Goal: Entertainment & Leisure: Consume media (video, audio)

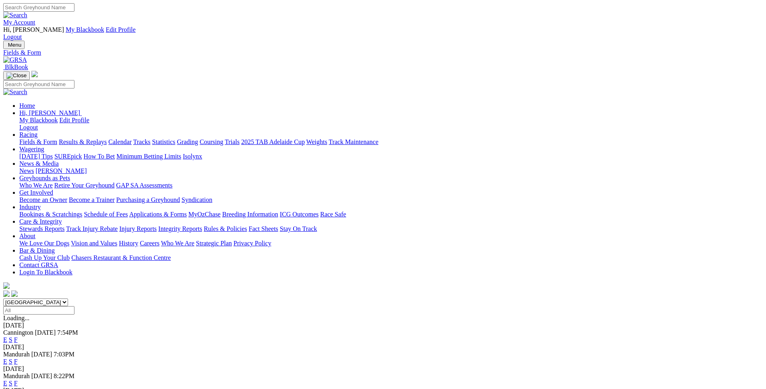
select select "WA"
click at [7, 336] on link "E" at bounding box center [5, 339] width 4 height 7
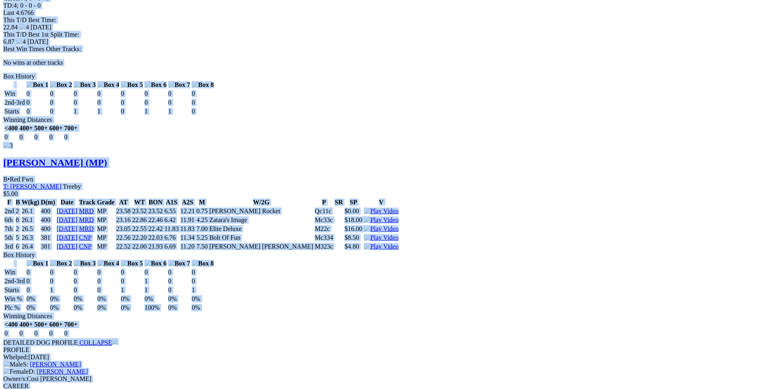
scroll to position [1508, 0]
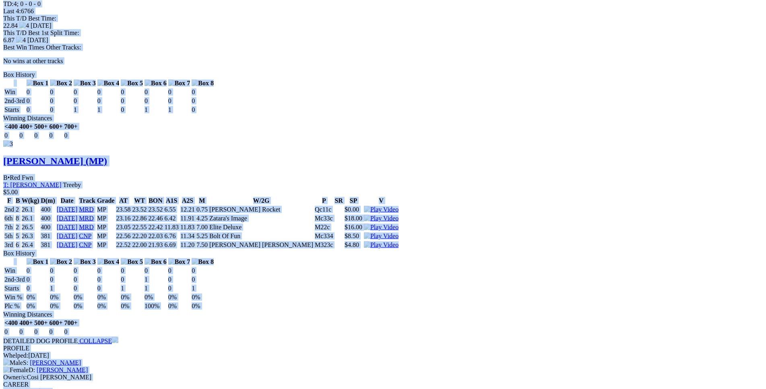
drag, startPoint x: 119, startPoint y: 180, endPoint x: 638, endPoint y: 75, distance: 529.9
copy div "Rippin' Pike (MP) D • Black T: Shayne Williams Nambeelup $2.30 F B W(kg) D(m) D…"
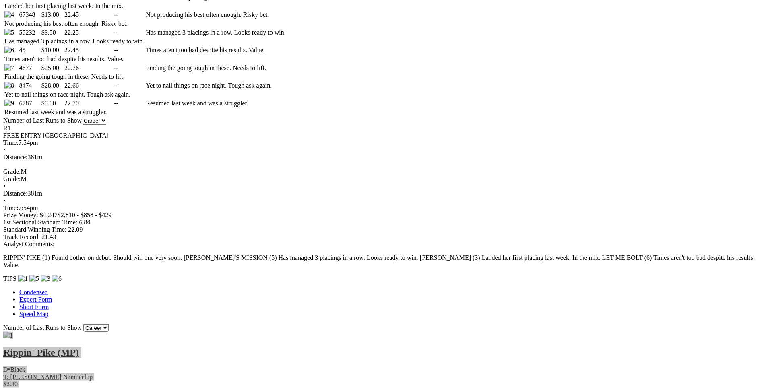
scroll to position [0, 0]
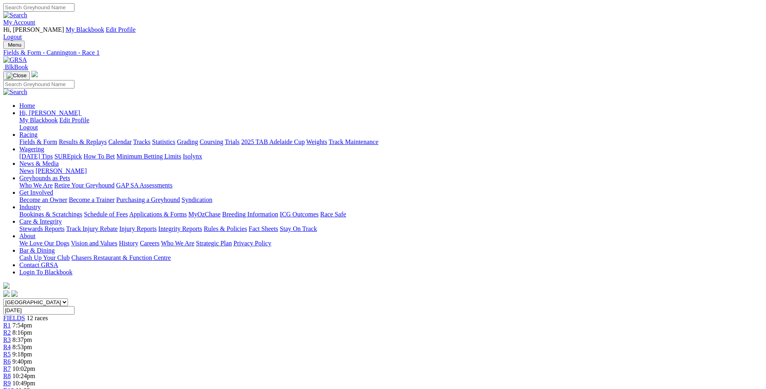
click at [233, 329] on div "R2 8:16pm" at bounding box center [382, 332] width 759 height 7
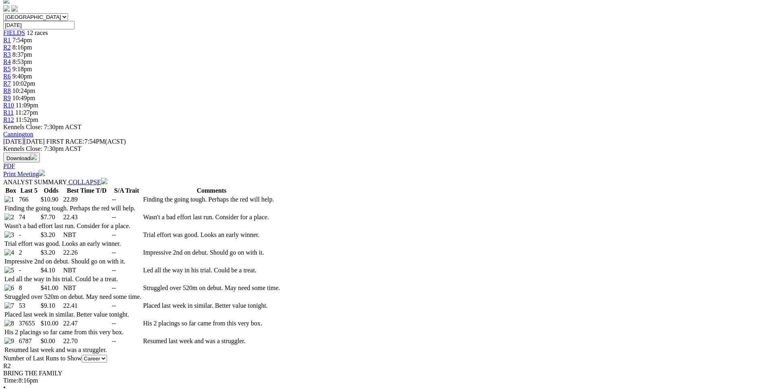
scroll to position [287, 0]
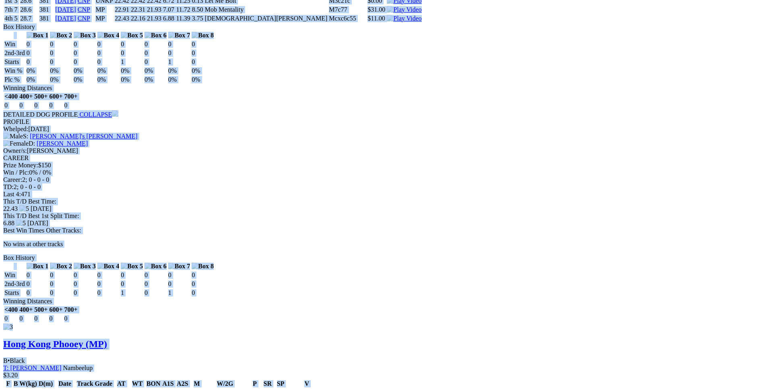
scroll to position [1312, 0]
drag, startPoint x: 115, startPoint y: 173, endPoint x: 638, endPoint y: 174, distance: 523.4
copy div "Queen Potato (MP) B • Fawn T: Sean Kavanagh Nambeelup $10.90 F B W(kg) D(m) Dat…"
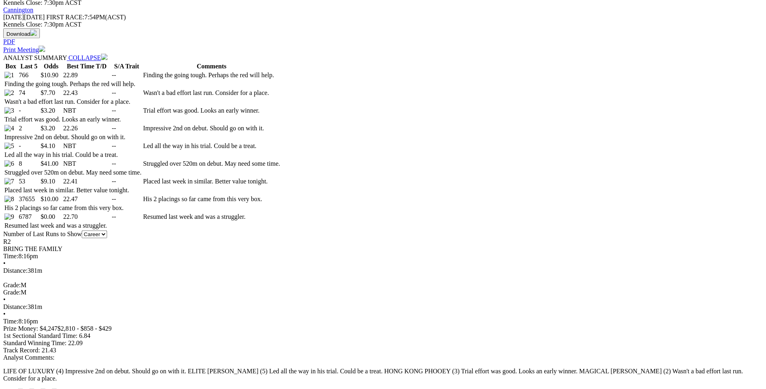
scroll to position [0, 0]
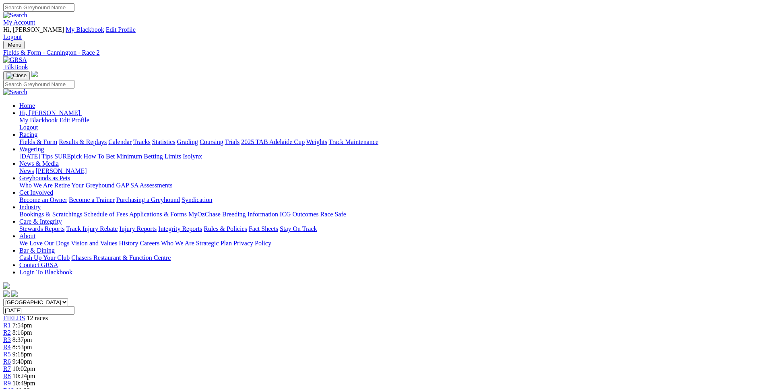
click at [264, 336] on div "R3 8:37pm" at bounding box center [382, 339] width 759 height 7
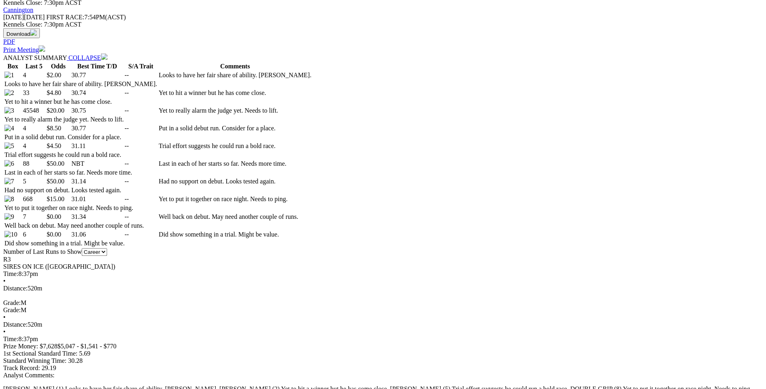
scroll to position [410, 0]
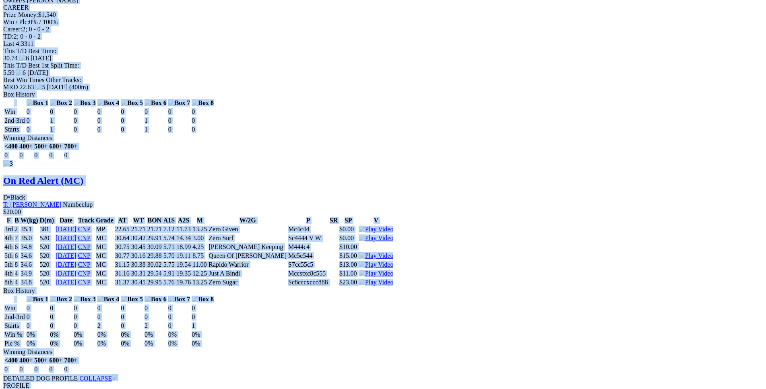
scroll to position [1477, 0]
drag, startPoint x: 116, startPoint y: 61, endPoint x: 638, endPoint y: 134, distance: 527.7
copy div "Clifton Kuna (MC) B • Black T: Michael Johnston Nambeelup $2.00 F B W(kg) D(m) …"
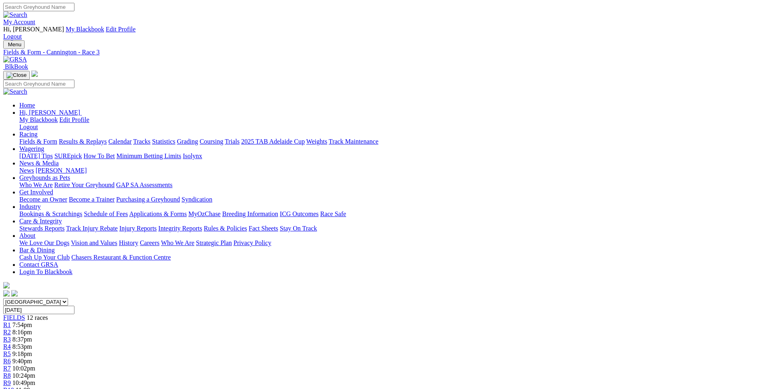
scroll to position [0, 0]
click at [194, 322] on div "R1 7:54pm" at bounding box center [382, 325] width 759 height 7
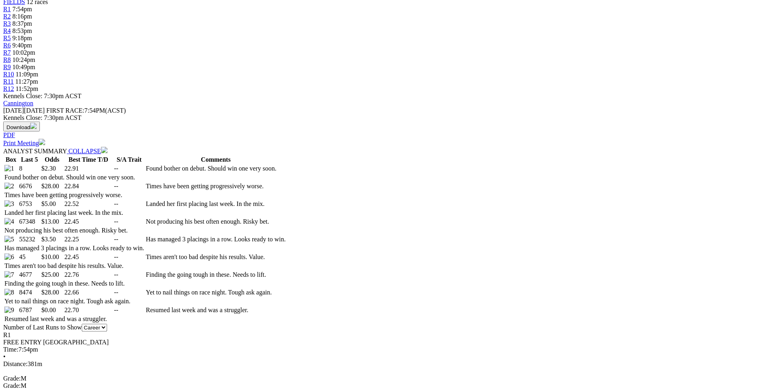
scroll to position [316, 0]
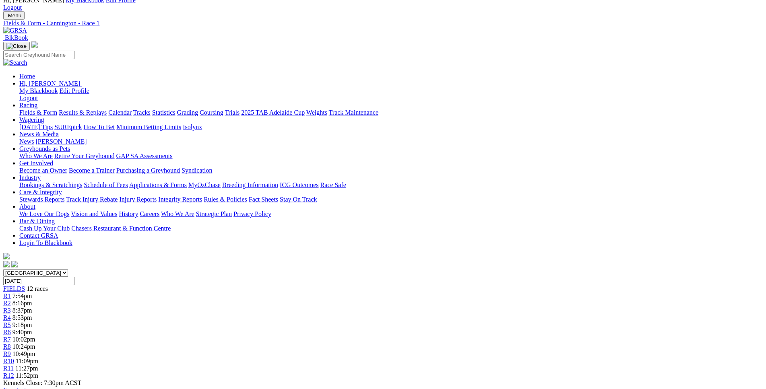
scroll to position [29, 0]
click at [32, 300] on span "8:16pm" at bounding box center [22, 303] width 20 height 7
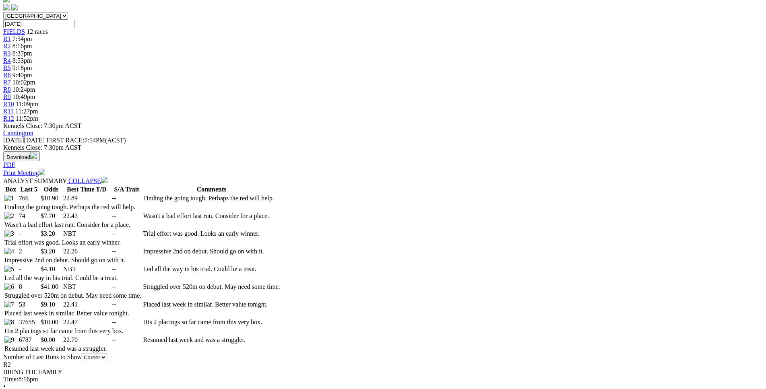
scroll to position [286, 0]
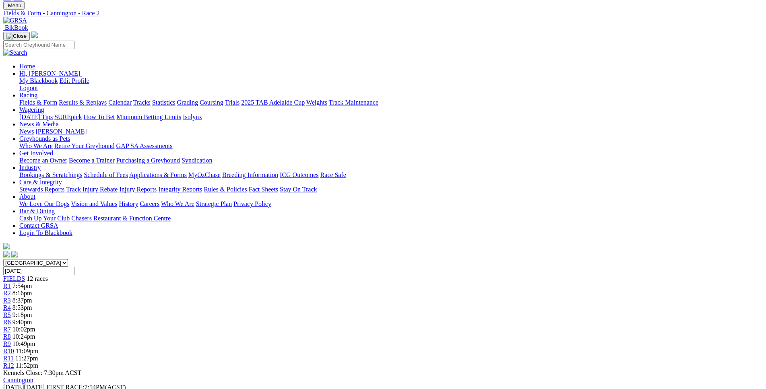
scroll to position [0, 0]
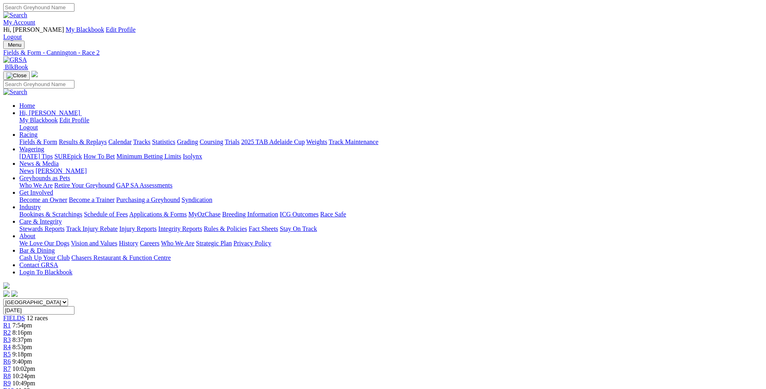
click at [32, 336] on span "8:37pm" at bounding box center [22, 339] width 20 height 7
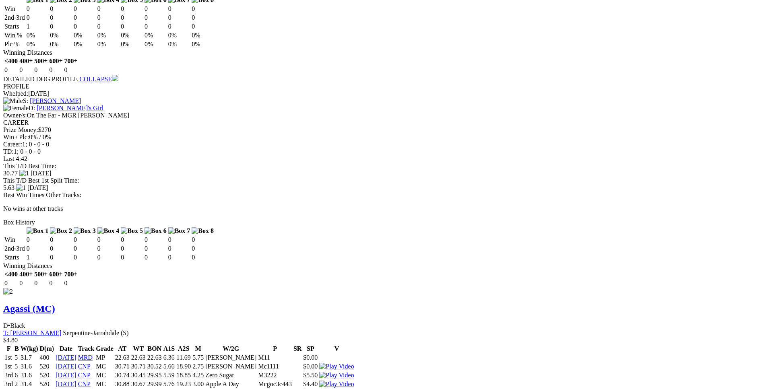
scroll to position [984, 0]
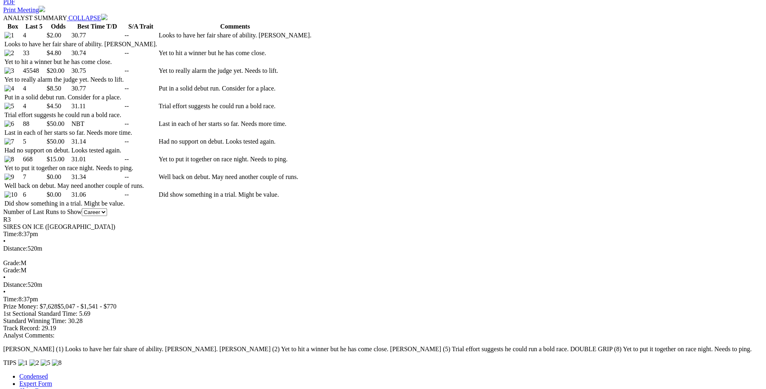
scroll to position [451, 0]
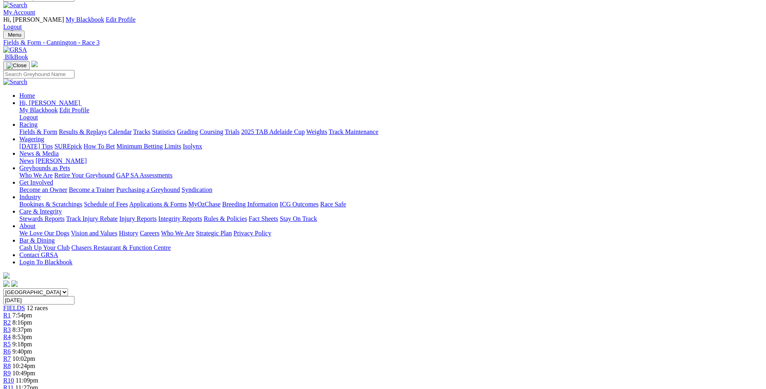
scroll to position [10, 0]
click at [305, 333] on div "R4 8:53pm" at bounding box center [382, 336] width 759 height 7
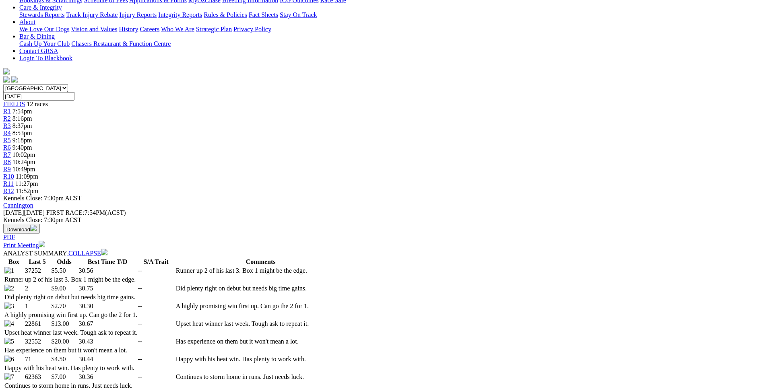
scroll to position [369, 0]
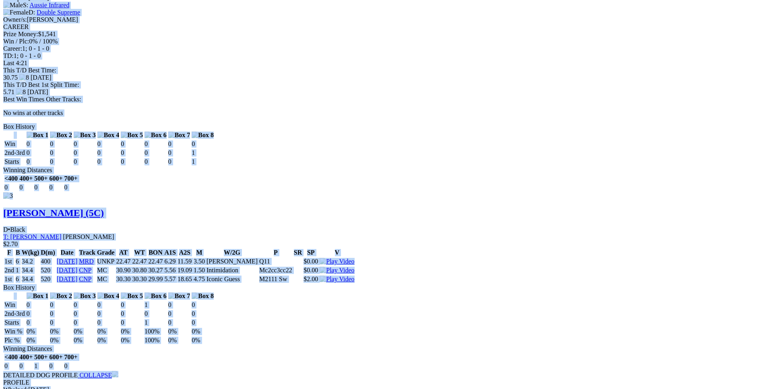
scroll to position [1477, 0]
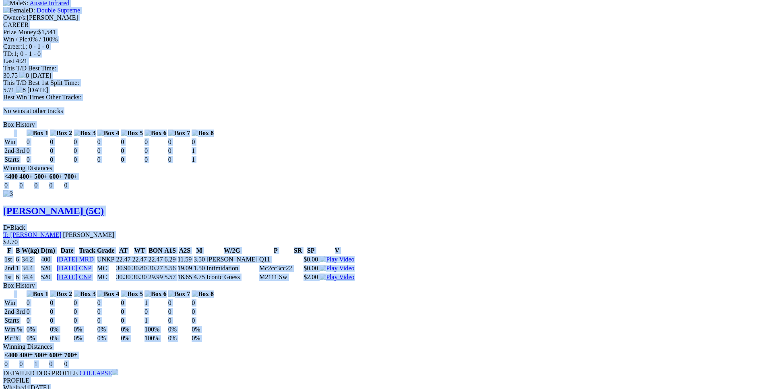
drag, startPoint x: 117, startPoint y: 103, endPoint x: 639, endPoint y: 224, distance: 536.0
copy div "Iconic Guess (MC) D • Black T: [PERSON_NAME] Stake Hill $5.50 F B W(kg) D(m) Da…"
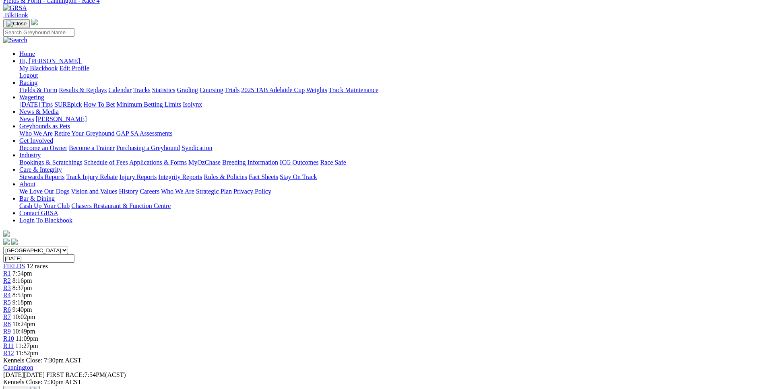
scroll to position [0, 0]
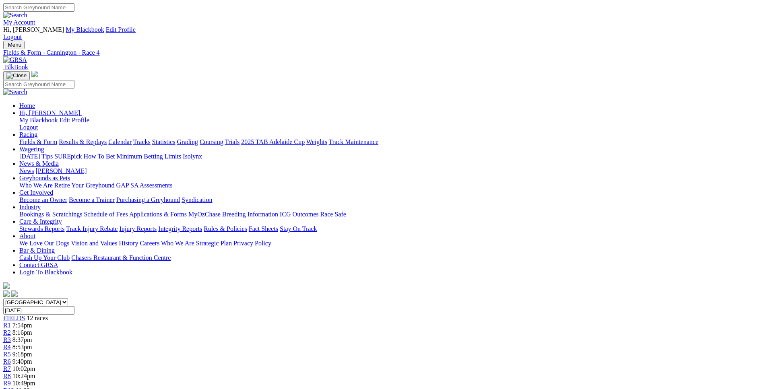
click at [11, 351] on span "R5" at bounding box center [7, 354] width 8 height 7
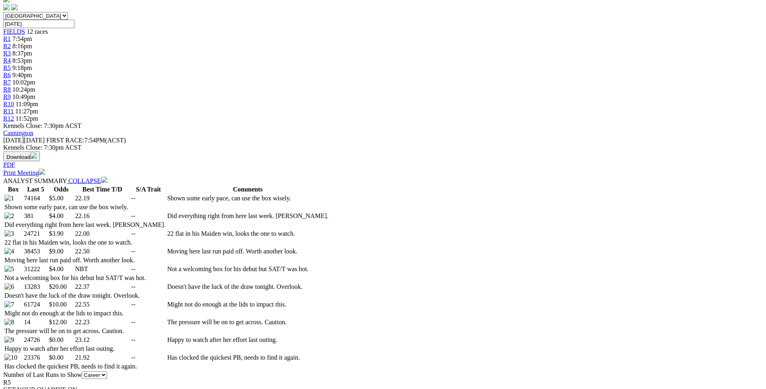
scroll to position [287, 0]
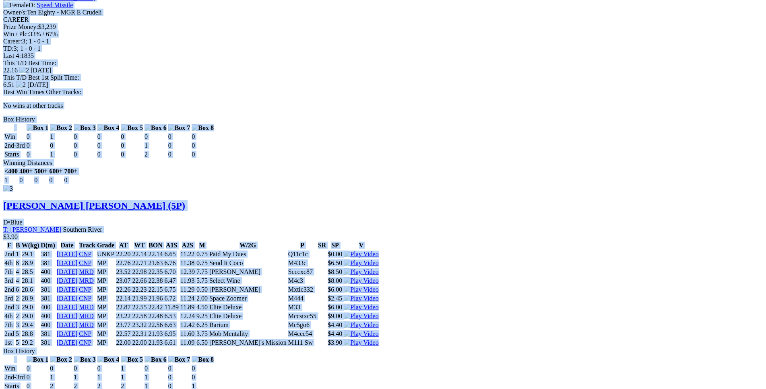
scroll to position [1518, 0]
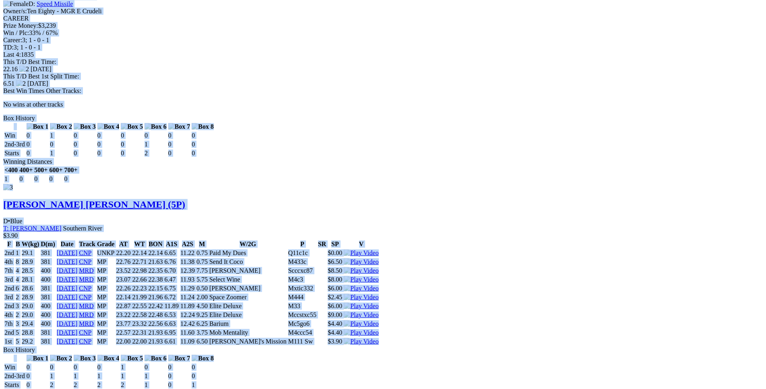
drag, startPoint x: 117, startPoint y: 188, endPoint x: 646, endPoint y: 294, distance: 538.7
copy div "Bark Lightyear (5P) D • Black T: Eric Campana Treeby $5.00 F B W(kg) D(m) Date …"
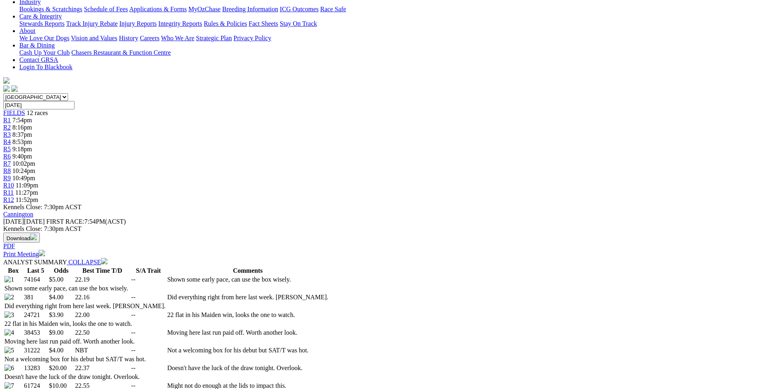
scroll to position [0, 0]
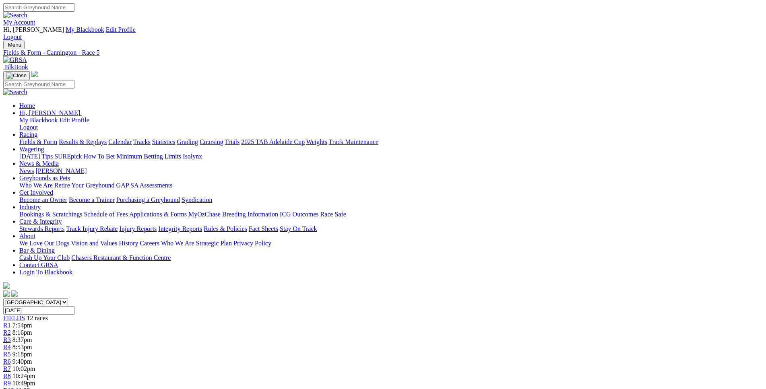
click at [377, 358] on div "R6 9:40pm" at bounding box center [382, 361] width 759 height 7
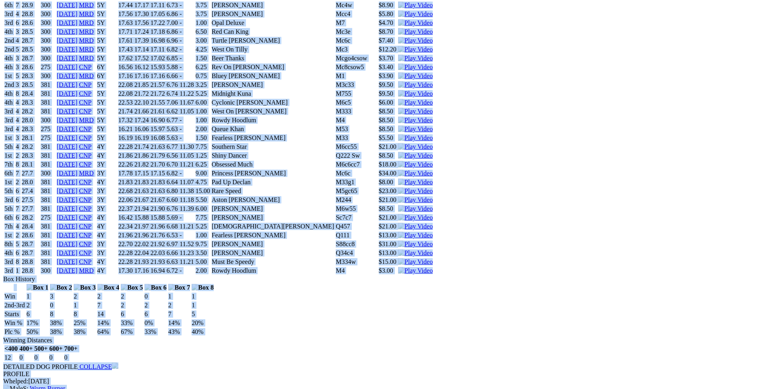
scroll to position [5293, 0]
drag, startPoint x: 116, startPoint y: 255, endPoint x: 630, endPoint y: 274, distance: 514.9
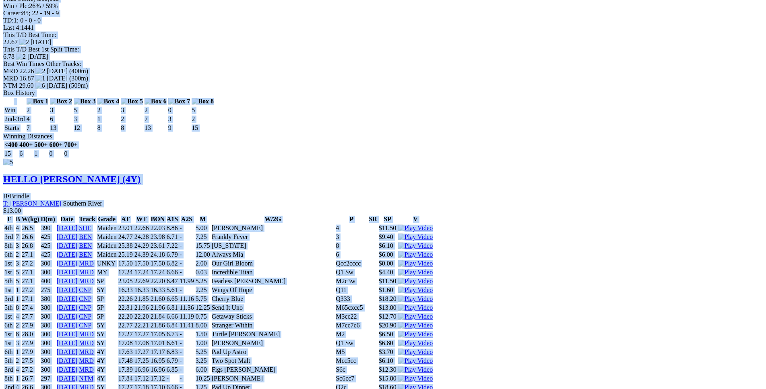
copy div "Rare Speed (FFAY) B • Brindle T: [PERSON_NAME] Serpentine-Jarrahdale (S) $1.60 …"
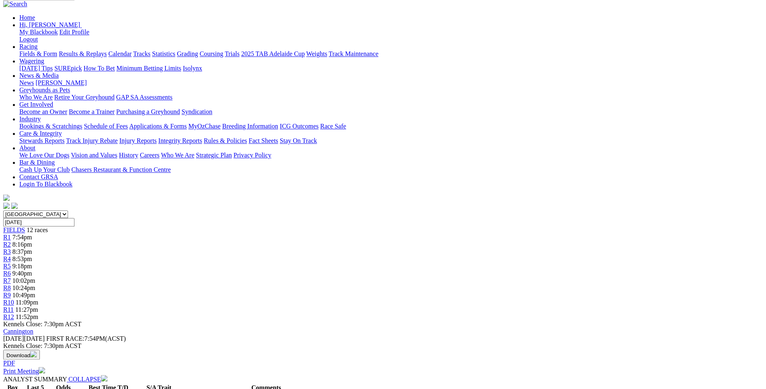
scroll to position [0, 0]
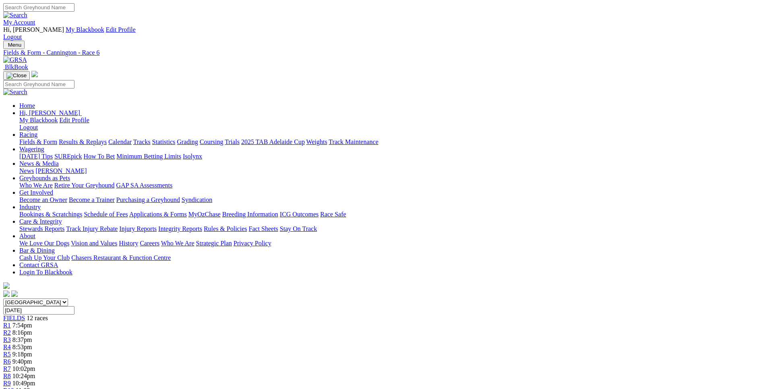
click at [11, 365] on span "R7" at bounding box center [7, 368] width 8 height 7
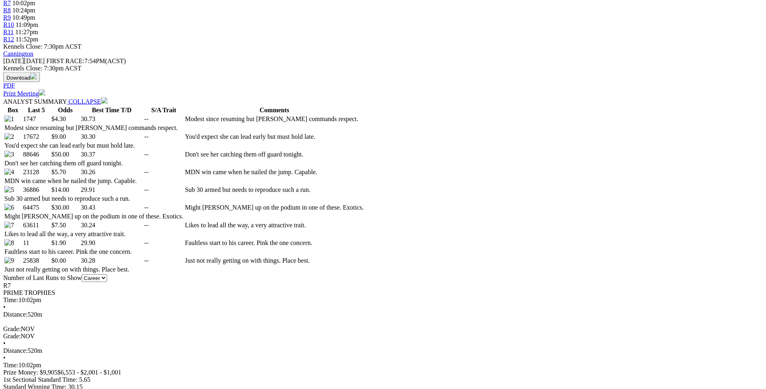
scroll to position [369, 0]
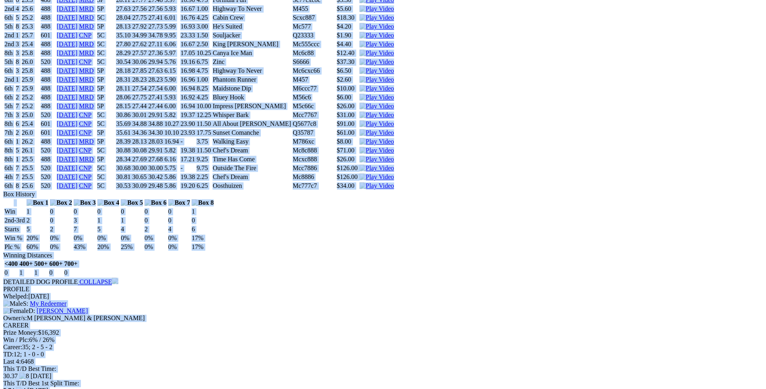
scroll to position [1887, 0]
drag, startPoint x: 117, startPoint y: 92, endPoint x: 641, endPoint y: 177, distance: 530.6
copy div "Give Me Chills (5C) D • Black T: Krystal Shinners Jarrahdale $4.30 F B W(kg) D(…"
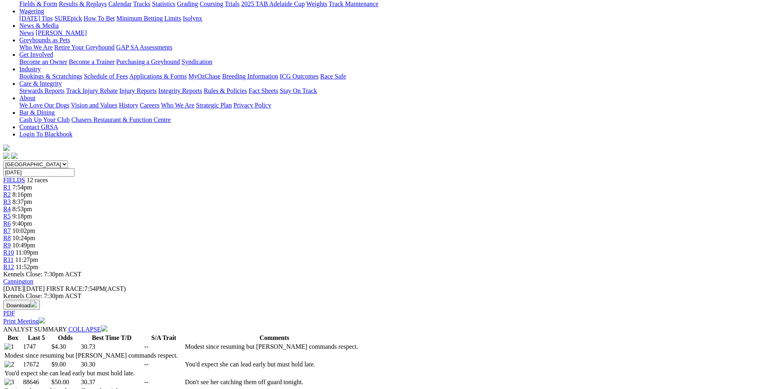
scroll to position [0, 0]
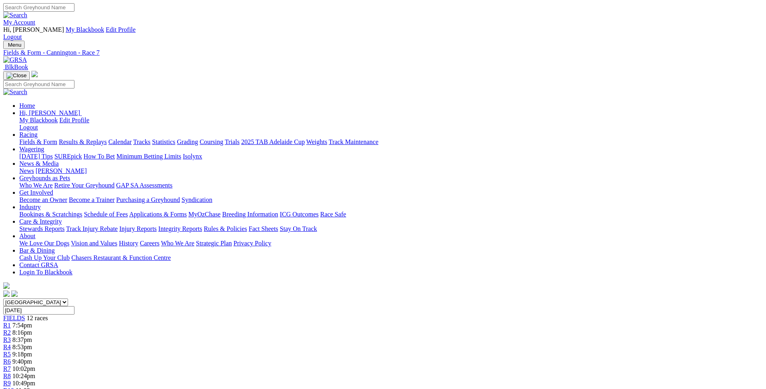
click at [35, 373] on span "10:24pm" at bounding box center [23, 376] width 23 height 7
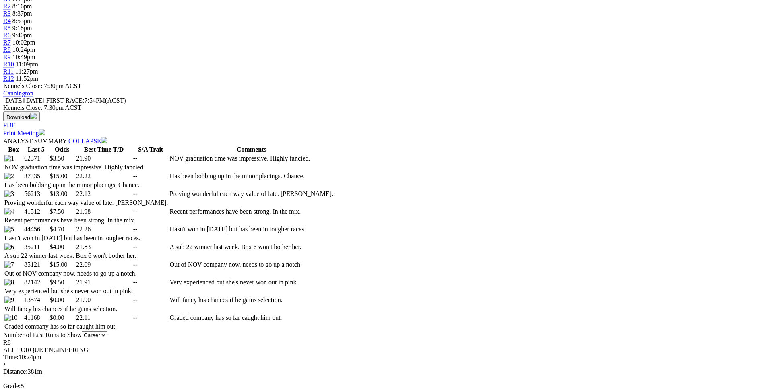
scroll to position [328, 0]
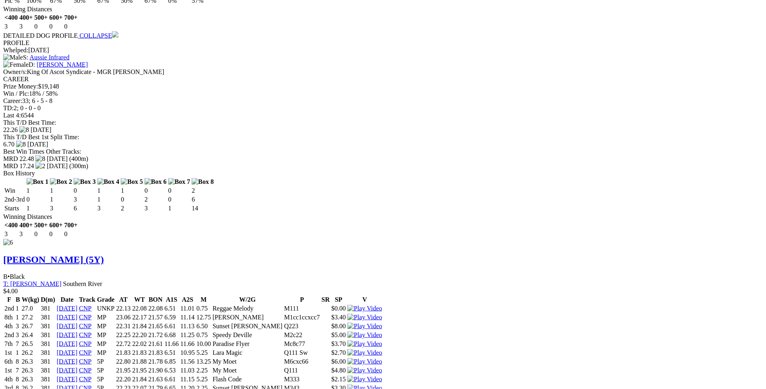
scroll to position [3939, 0]
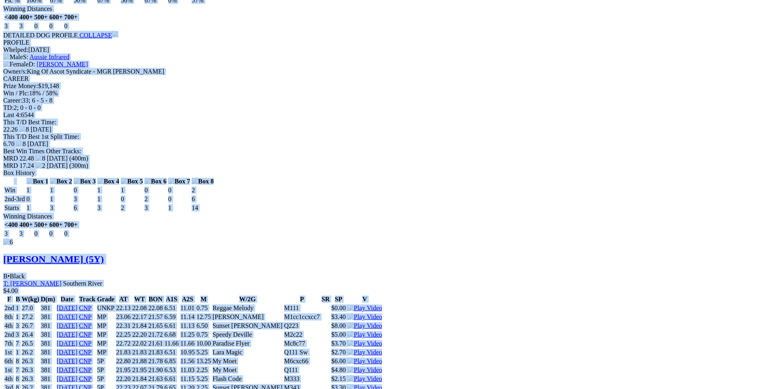
drag, startPoint x: 115, startPoint y: 143, endPoint x: 645, endPoint y: 71, distance: 534.3
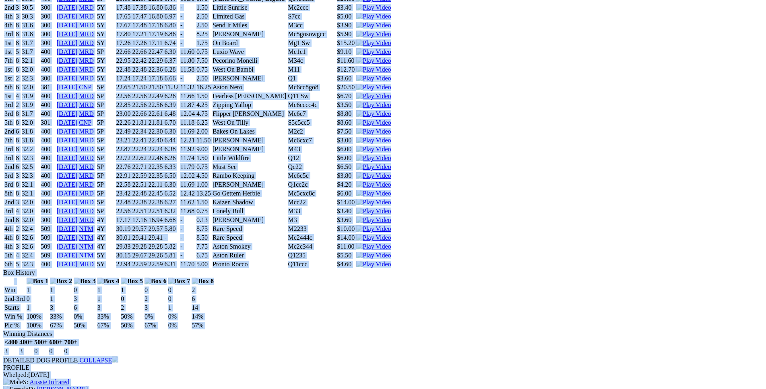
scroll to position [3612, 0]
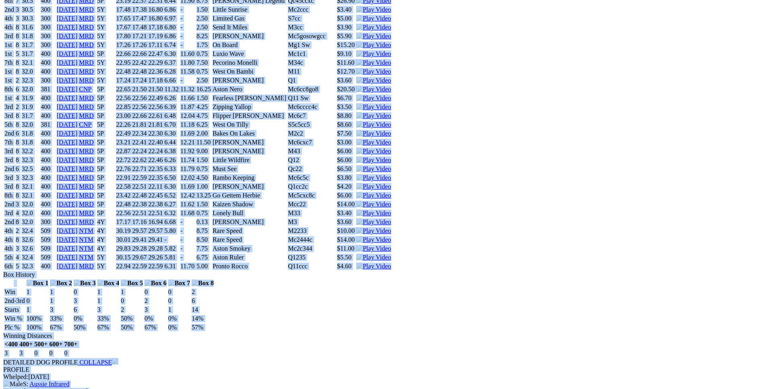
copy div "Thank You Joe (5Y) B • Black T: Joe Dailly Oakford $3.50 F B W(kg) D(m) Date Tr…"
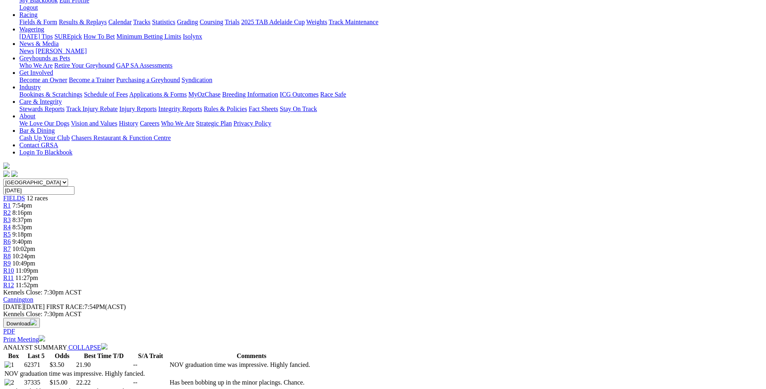
scroll to position [0, 0]
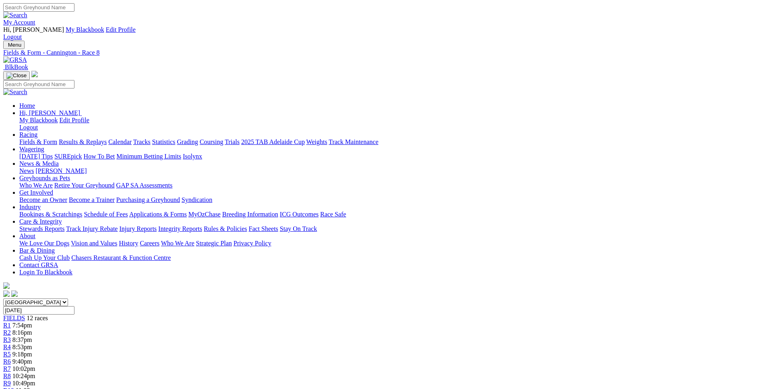
click at [502, 380] on div "R9 10:49pm" at bounding box center [382, 383] width 759 height 7
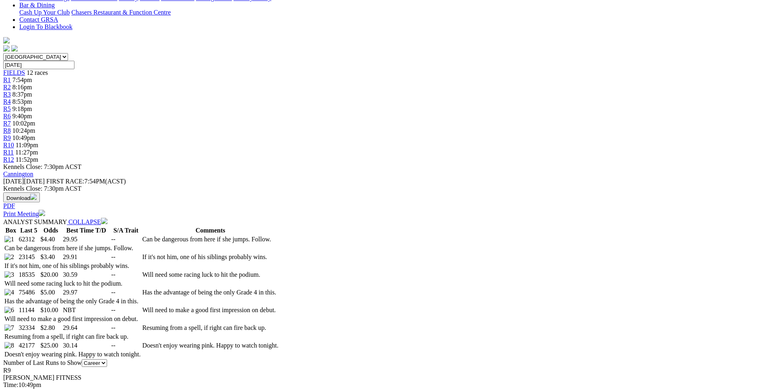
scroll to position [246, 0]
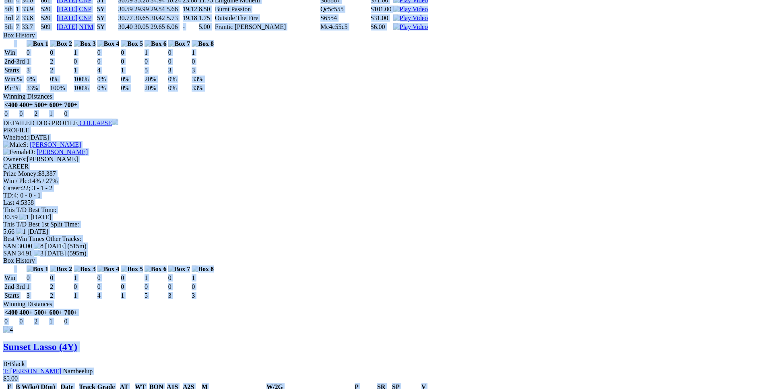
drag, startPoint x: 121, startPoint y: 185, endPoint x: 637, endPoint y: 194, distance: 516.3
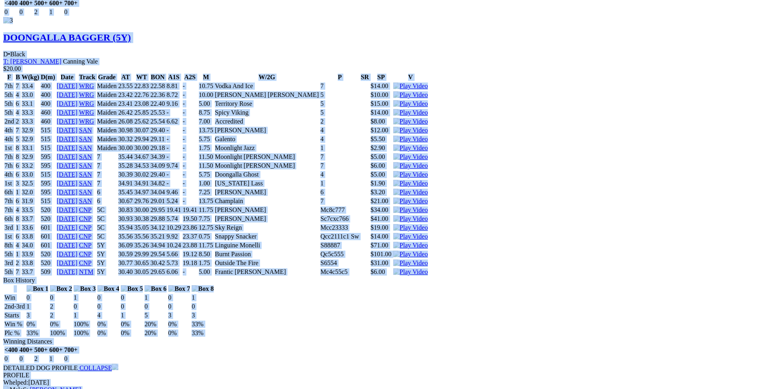
scroll to position [1888, 0]
copy div "Chef's Dream (5Y) B • Black T: [PERSON_NAME] Stake Hill $4.40 F B W(kg) D(m) Da…"
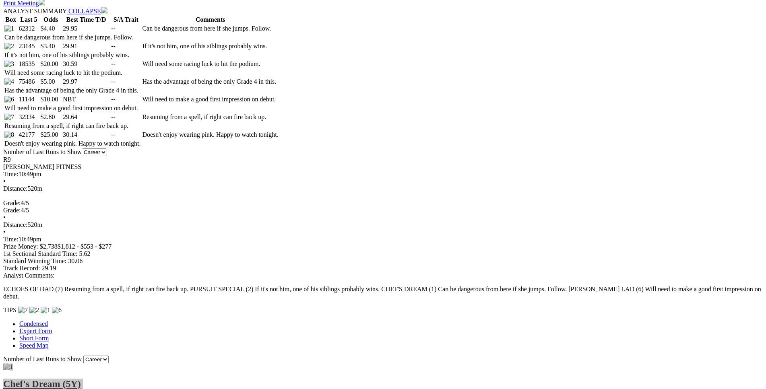
scroll to position [0, 0]
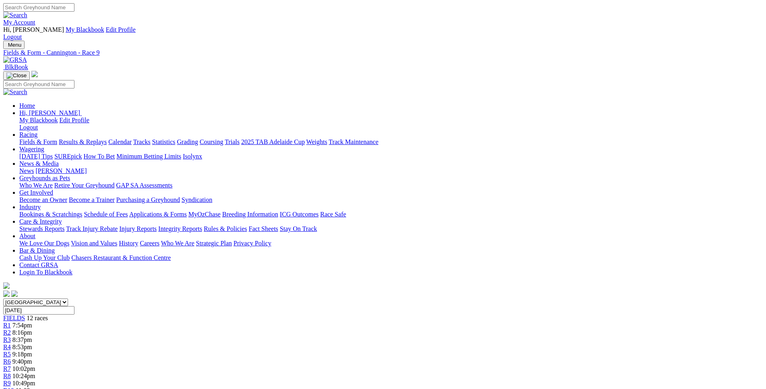
click at [38, 387] on span "11:09pm" at bounding box center [27, 390] width 23 height 7
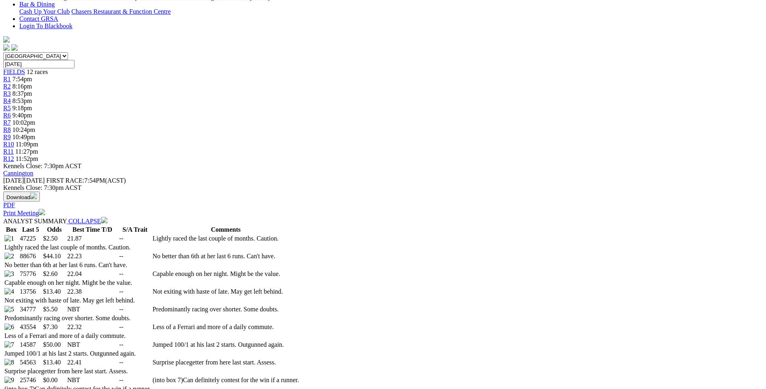
scroll to position [246, 0]
drag, startPoint x: 113, startPoint y: 213, endPoint x: 321, endPoint y: 222, distance: 207.8
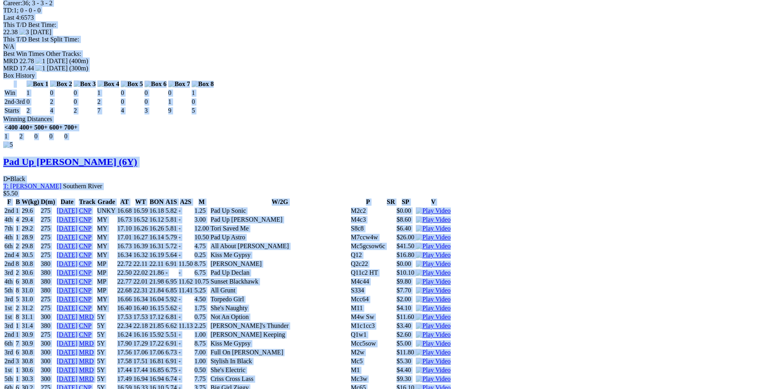
scroll to position [3529, 0]
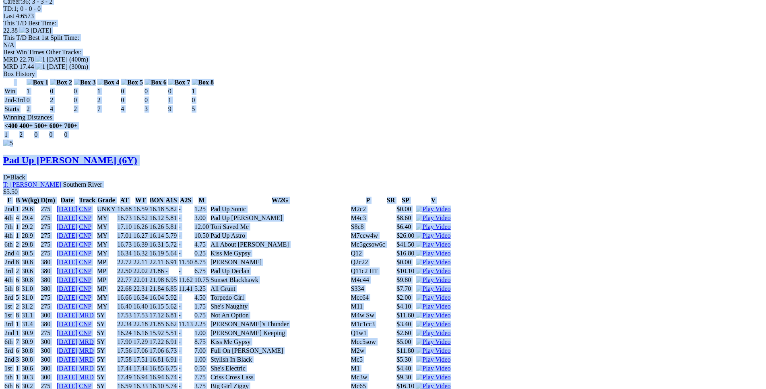
drag, startPoint x: 119, startPoint y: 216, endPoint x: 650, endPoint y: 179, distance: 532.3
copy div "Vivid Love (6Y) B • Black T: Lewis Clay Nambeelup $2.50 F B W(kg) D(m) Date Tra…"
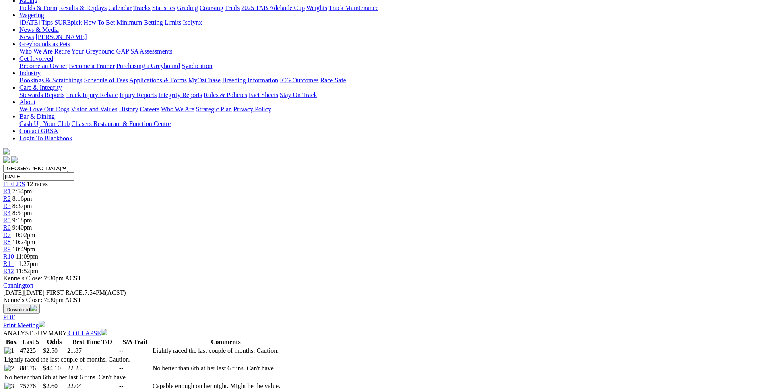
scroll to position [107, 0]
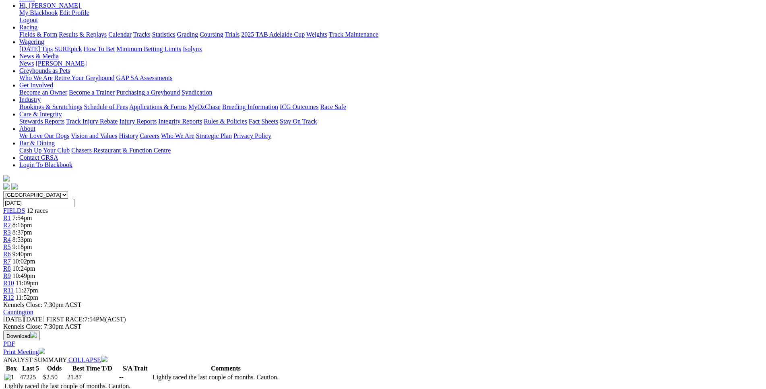
click at [38, 287] on span "11:27pm" at bounding box center [26, 290] width 23 height 7
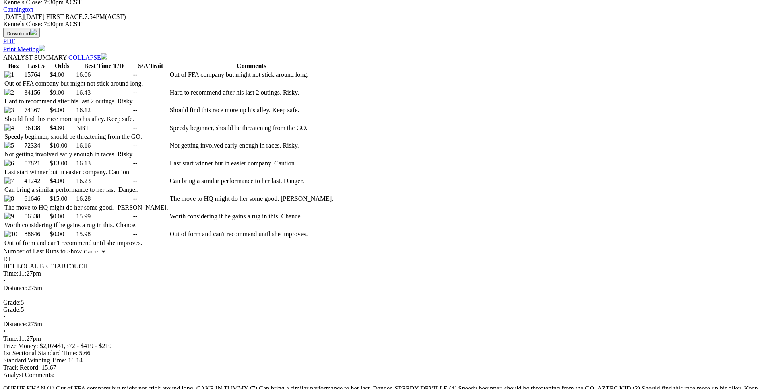
scroll to position [410, 0]
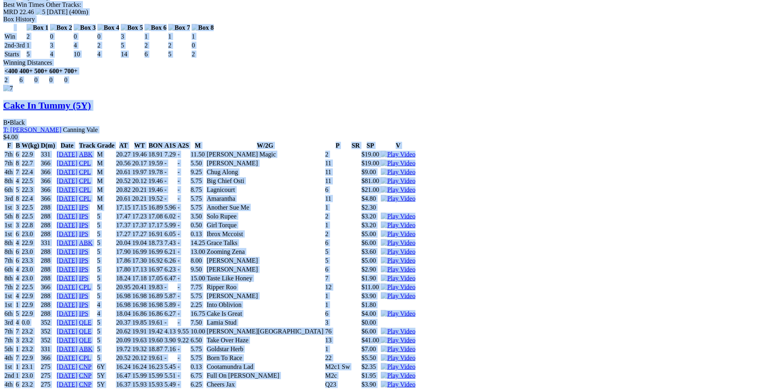
scroll to position [5170, 0]
drag, startPoint x: 118, startPoint y: 66, endPoint x: 636, endPoint y: 144, distance: 524.0
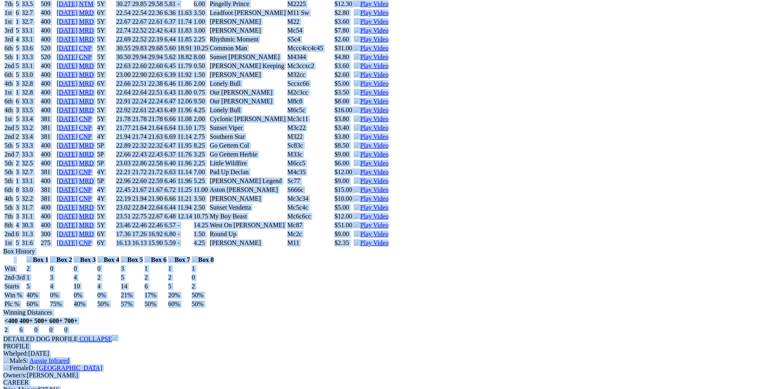
scroll to position [4719, 0]
copy div "Queue Khan (5Y) D • Red Bdl T: Margaret Hepple Lexia $4.00 F B W(kg) D(m) Date …"
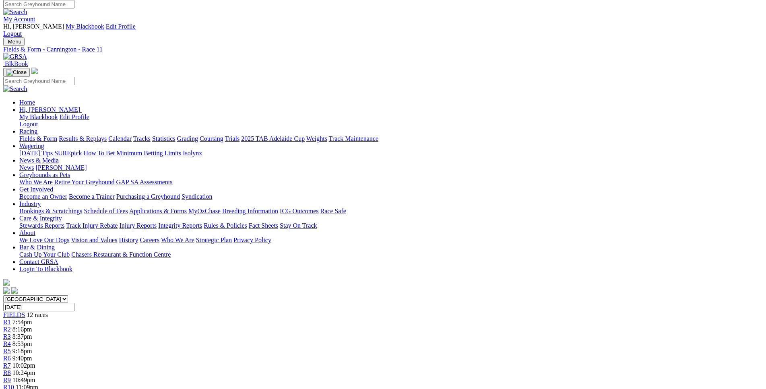
scroll to position [0, 0]
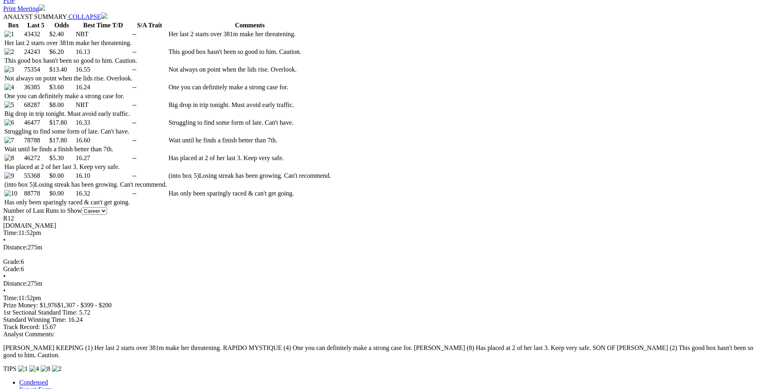
scroll to position [451, 0]
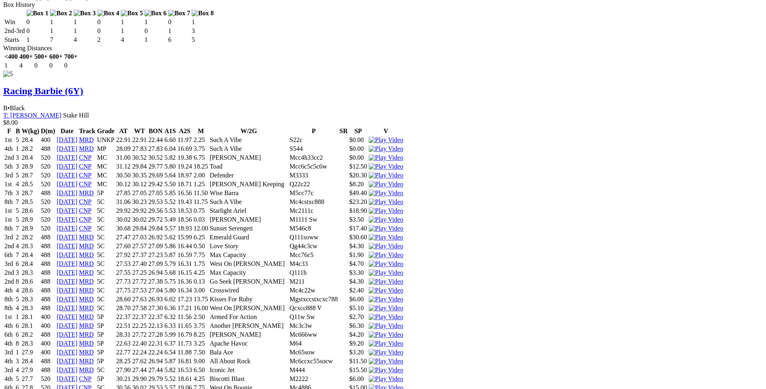
scroll to position [3939, 0]
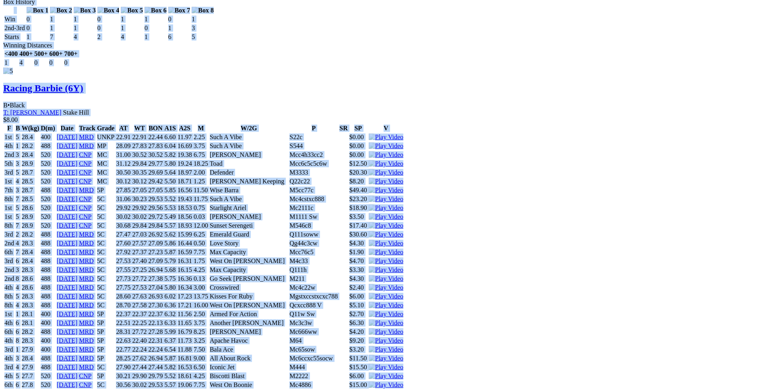
drag, startPoint x: 117, startPoint y: 23, endPoint x: 634, endPoint y: 105, distance: 523.7
copy div "Tori Keeping (6Y) B • Black T: Victoria Cook Canning Vale $2.40 F B W(kg) D(m) …"
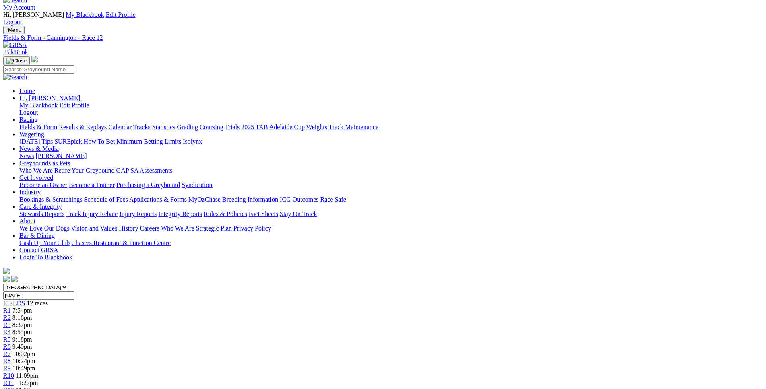
scroll to position [0, 0]
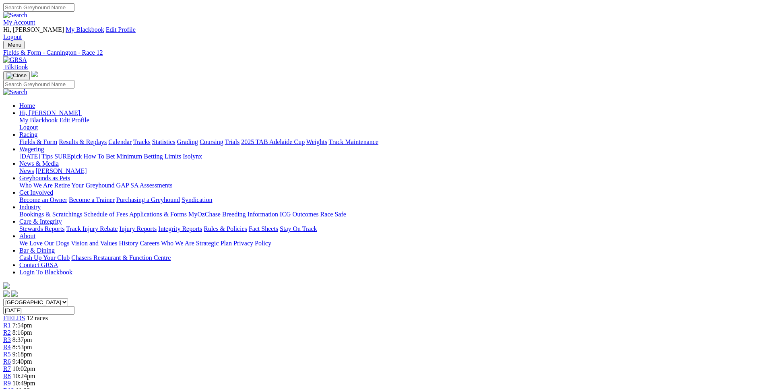
click at [32, 344] on span "8:53pm" at bounding box center [22, 347] width 20 height 7
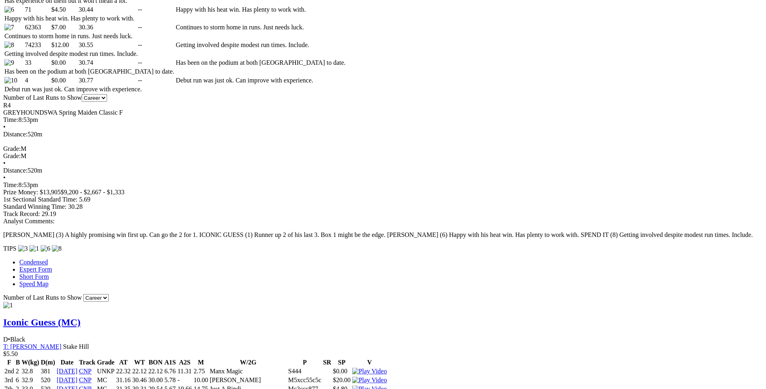
scroll to position [573, 0]
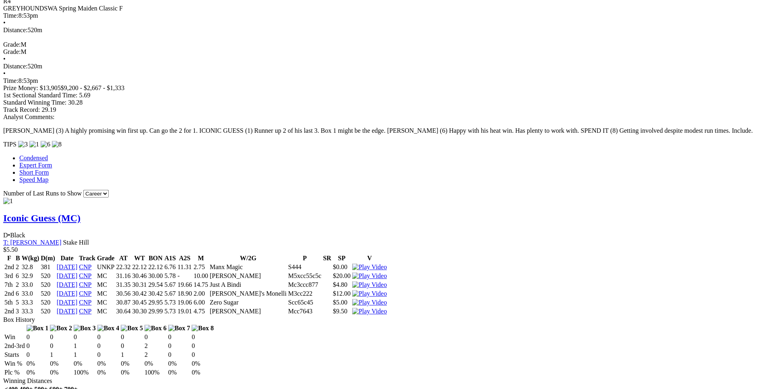
scroll to position [655, 0]
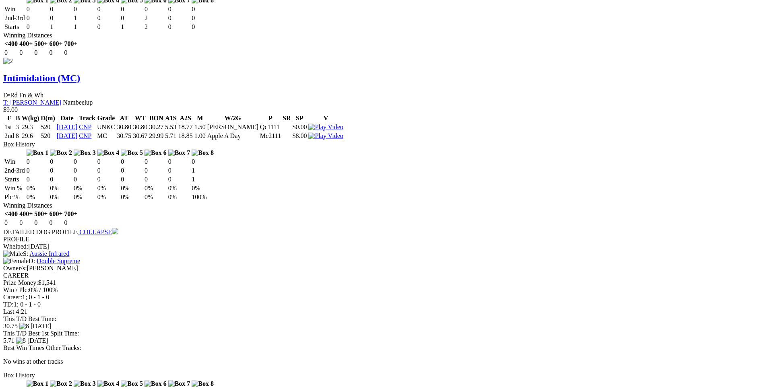
scroll to position [1229, 0]
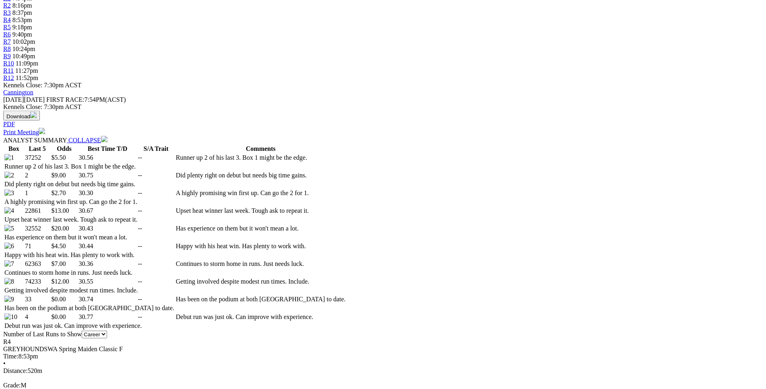
scroll to position [0, 0]
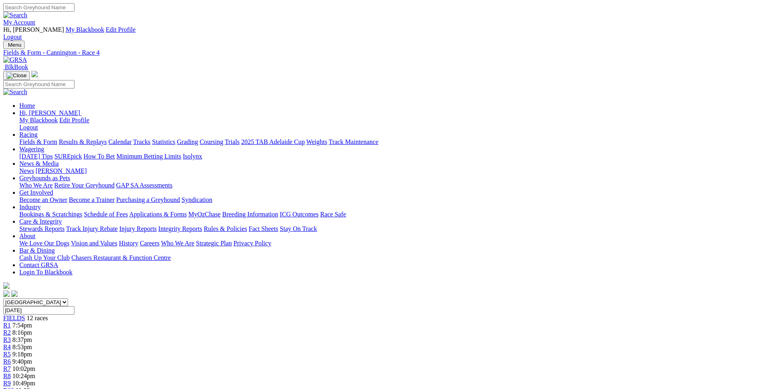
click at [340, 351] on div "R5 9:18pm" at bounding box center [382, 354] width 759 height 7
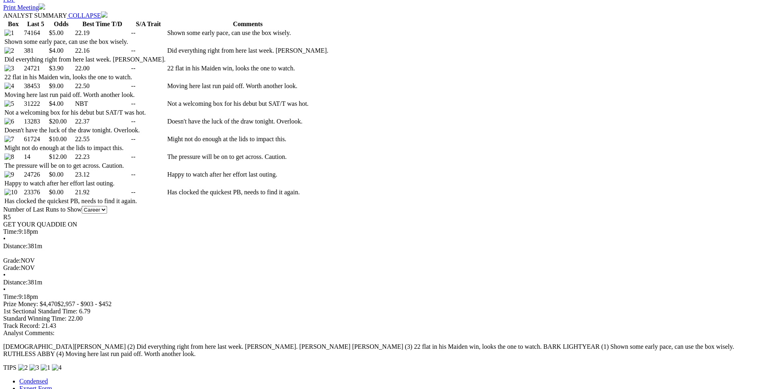
scroll to position [451, 0]
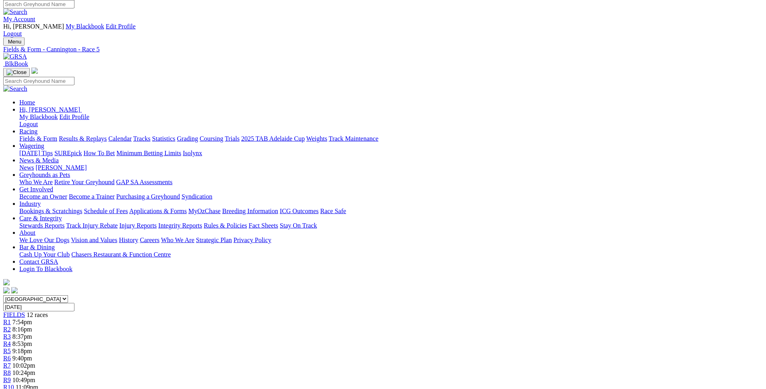
scroll to position [0, 0]
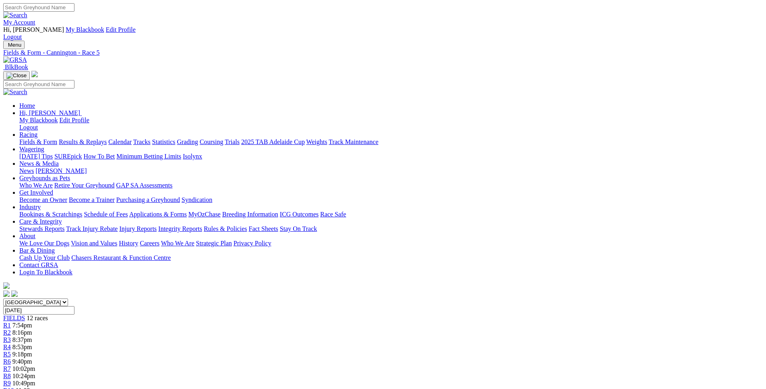
click at [32, 358] on span "9:40pm" at bounding box center [22, 361] width 20 height 7
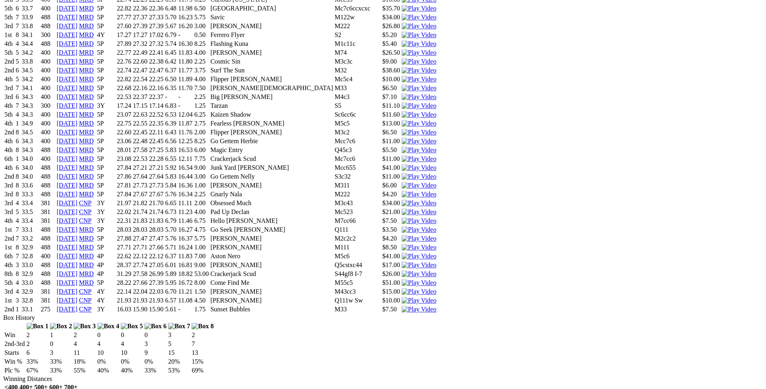
scroll to position [3242, 0]
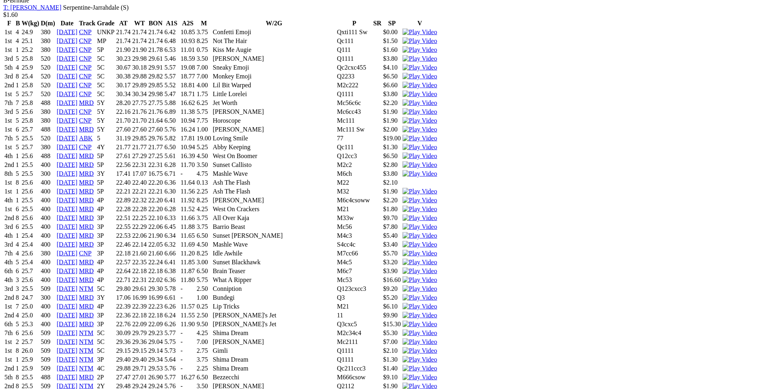
scroll to position [893, 0]
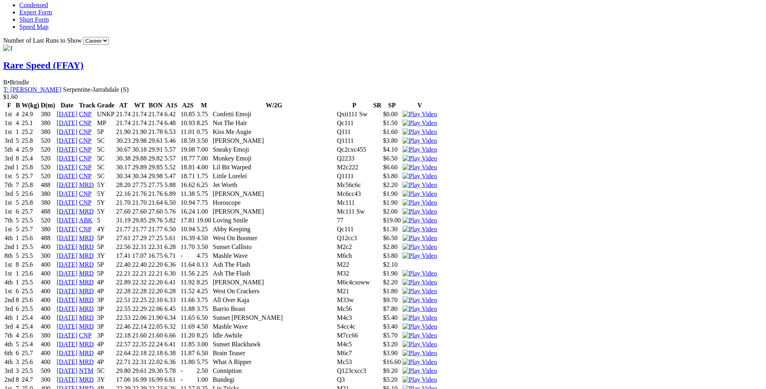
scroll to position [811, 0]
drag, startPoint x: 206, startPoint y: 248, endPoint x: 463, endPoint y: 247, distance: 257.1
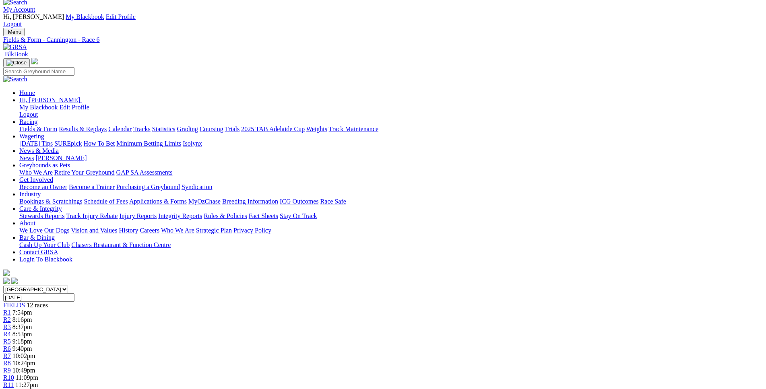
scroll to position [13, 0]
click at [430, 352] on div "R7 10:02pm" at bounding box center [382, 355] width 759 height 7
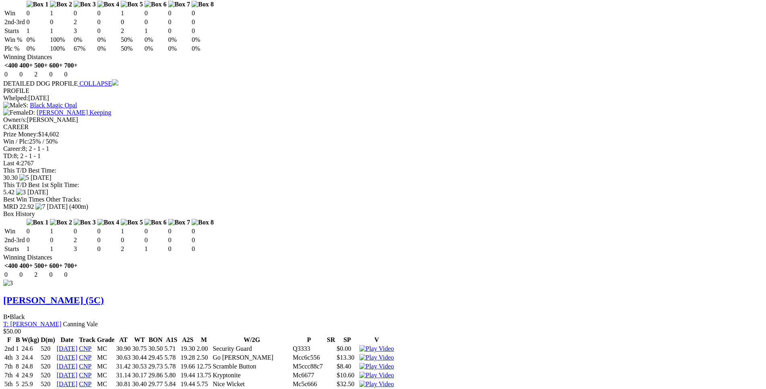
scroll to position [1436, 0]
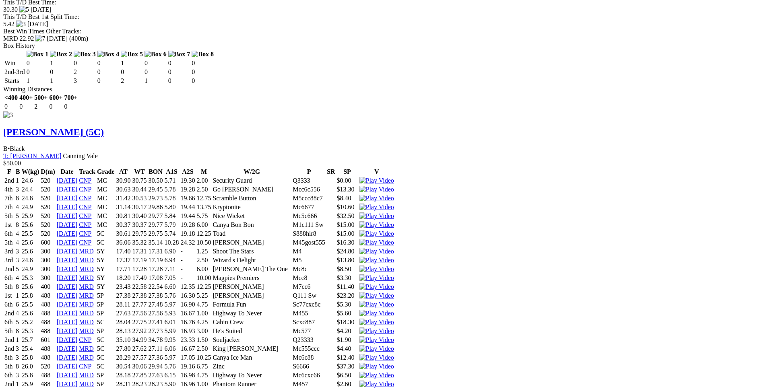
scroll to position [1597, 0]
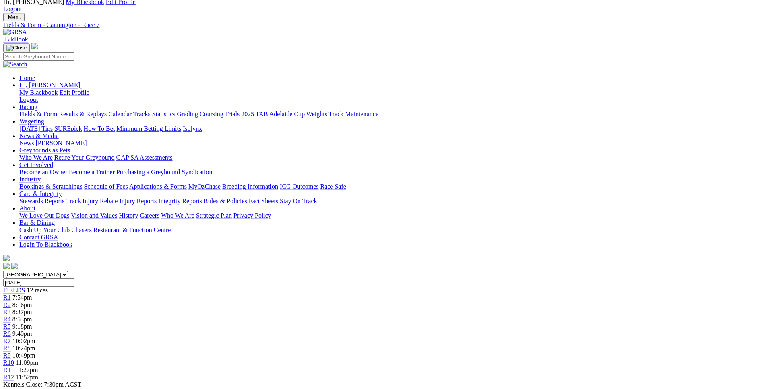
scroll to position [0, 0]
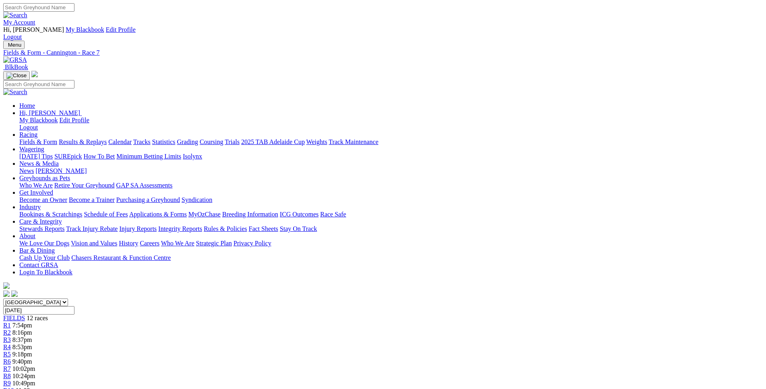
click at [35, 373] on span "10:24pm" at bounding box center [23, 376] width 23 height 7
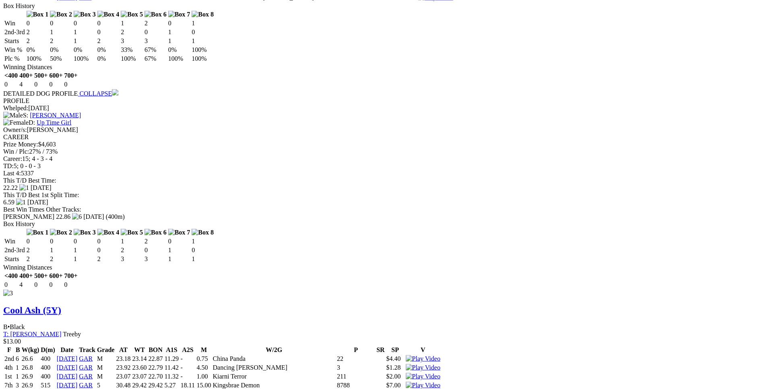
scroll to position [1599, 0]
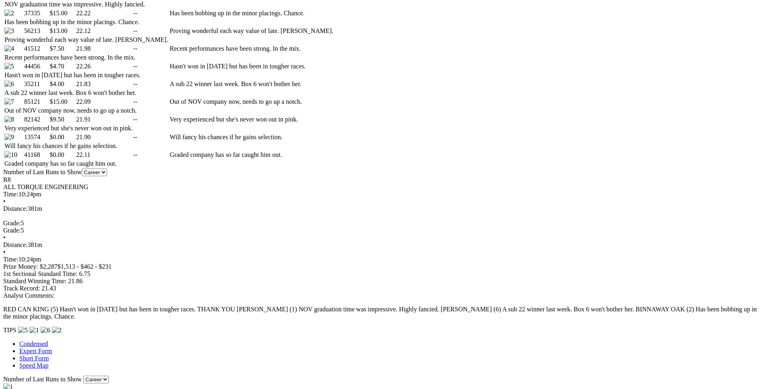
scroll to position [492, 0]
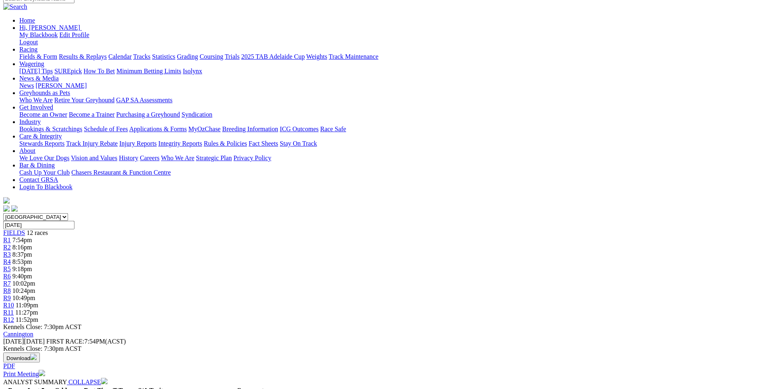
scroll to position [0, 0]
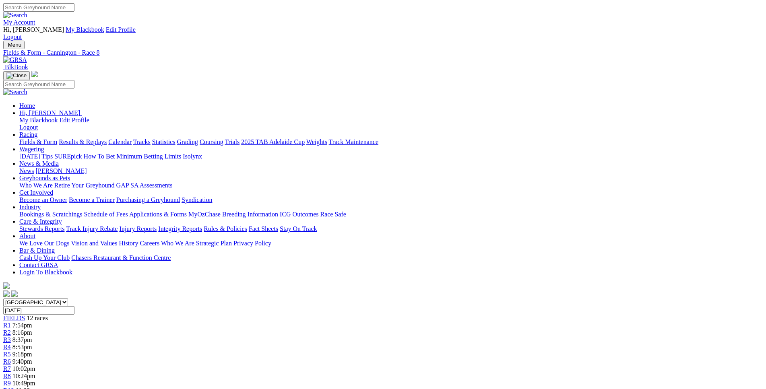
click at [11, 380] on span "R9" at bounding box center [7, 383] width 8 height 7
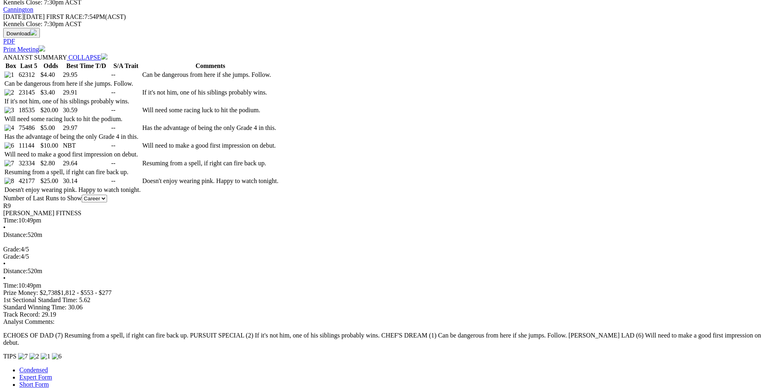
scroll to position [410, 0]
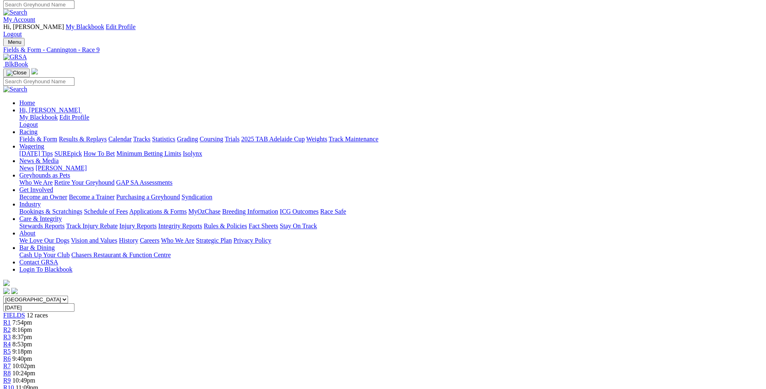
scroll to position [0, 0]
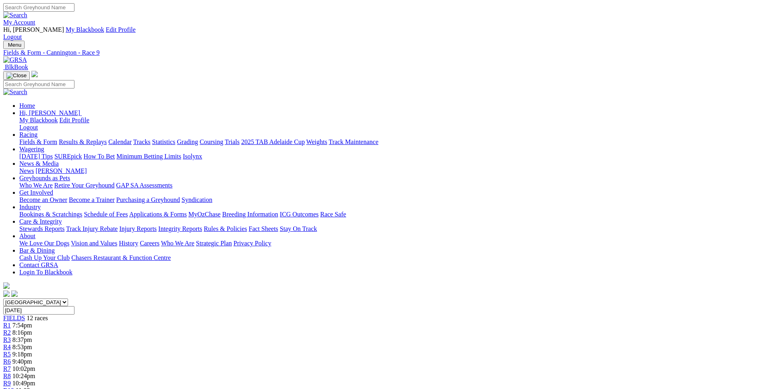
click at [38, 387] on span "11:09pm" at bounding box center [27, 390] width 23 height 7
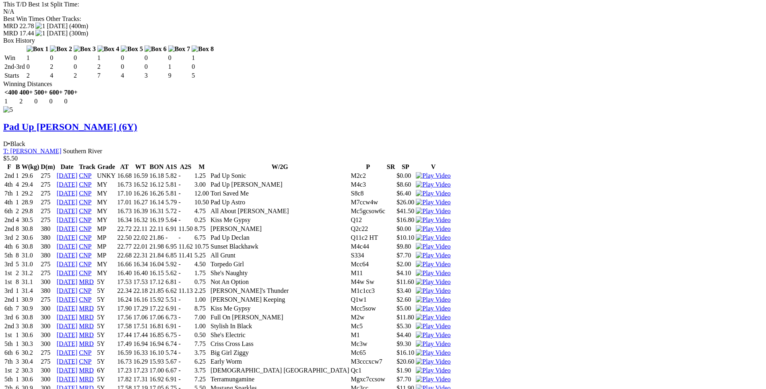
scroll to position [3565, 0]
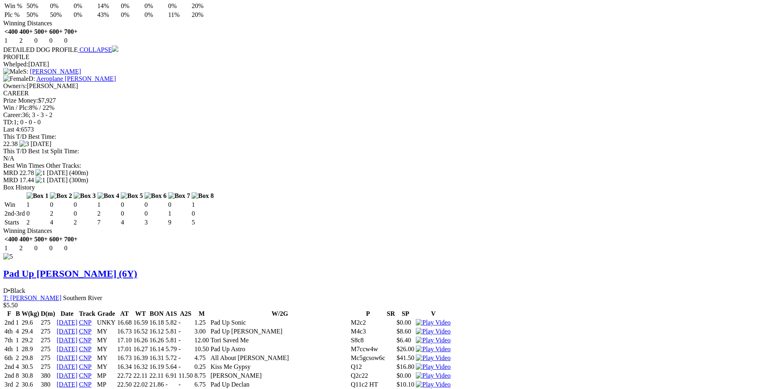
scroll to position [3442, 0]
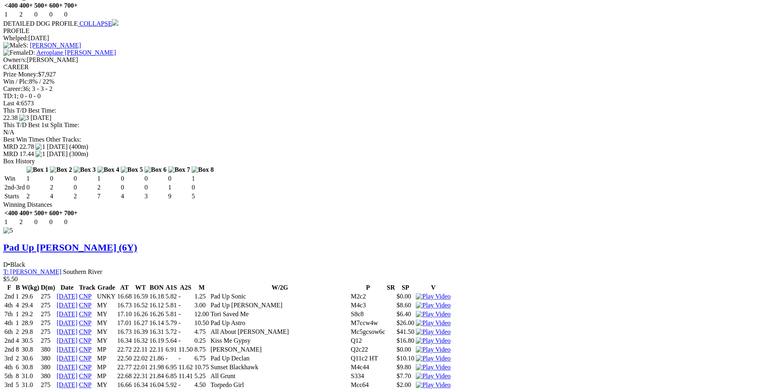
drag, startPoint x: 119, startPoint y: 274, endPoint x: 478, endPoint y: 274, distance: 358.1
copy tr "6th 7 25.7 300 05 Sep 25 MRD 6Y 18.33 17.31 17.20 7.09 - 14.50 Buddy's Mate Mcc…"
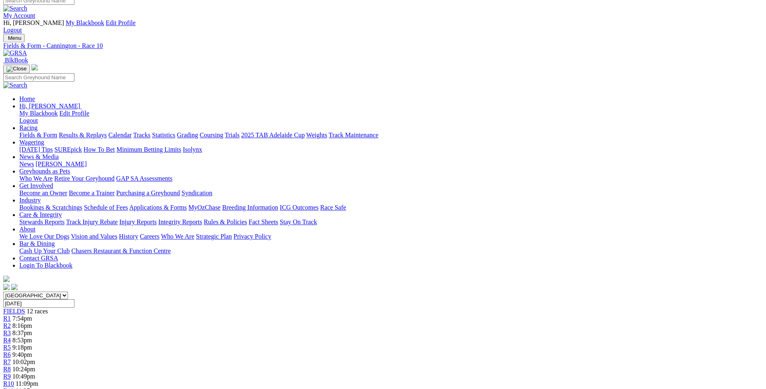
scroll to position [0, 0]
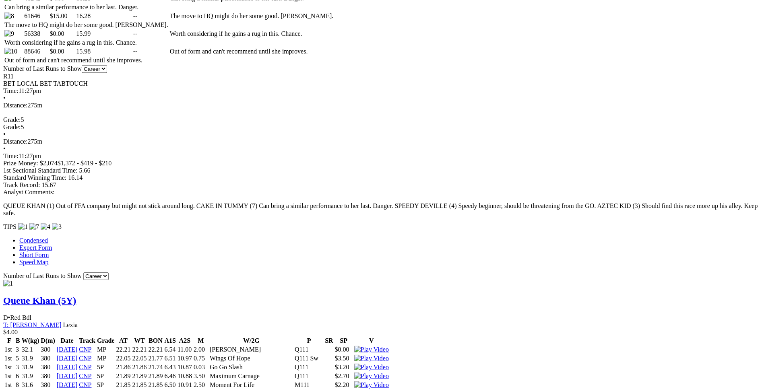
scroll to position [593, 0]
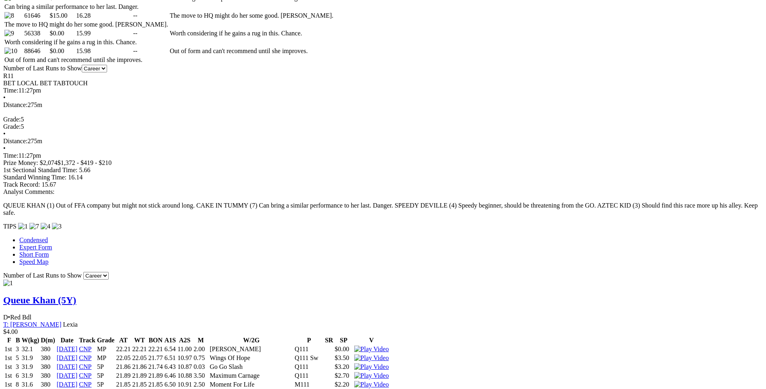
drag, startPoint x: 138, startPoint y: 157, endPoint x: 369, endPoint y: 154, distance: 231.4
drag, startPoint x: 164, startPoint y: 172, endPoint x: 455, endPoint y: 174, distance: 290.9
drag, startPoint x: 149, startPoint y: 152, endPoint x: 443, endPoint y: 147, distance: 294.1
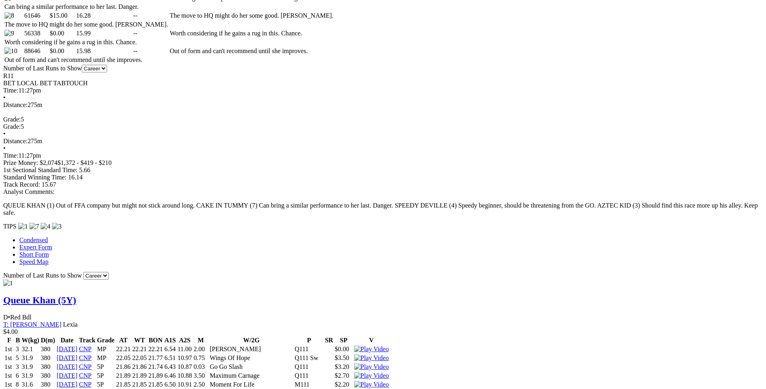
drag, startPoint x: 441, startPoint y: 159, endPoint x: 458, endPoint y: 156, distance: 16.7
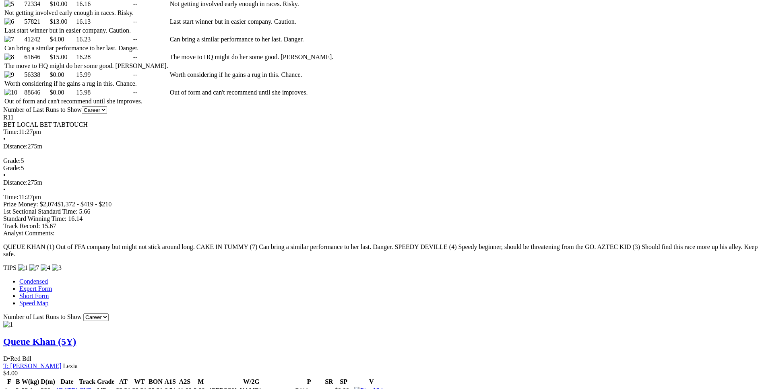
scroll to position [552, 0]
drag, startPoint x: 176, startPoint y: 208, endPoint x: 467, endPoint y: 209, distance: 291.3
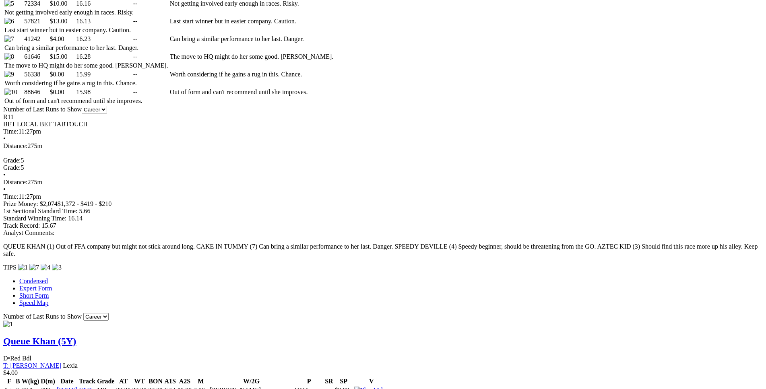
drag, startPoint x: 208, startPoint y: 216, endPoint x: 466, endPoint y: 215, distance: 257.5
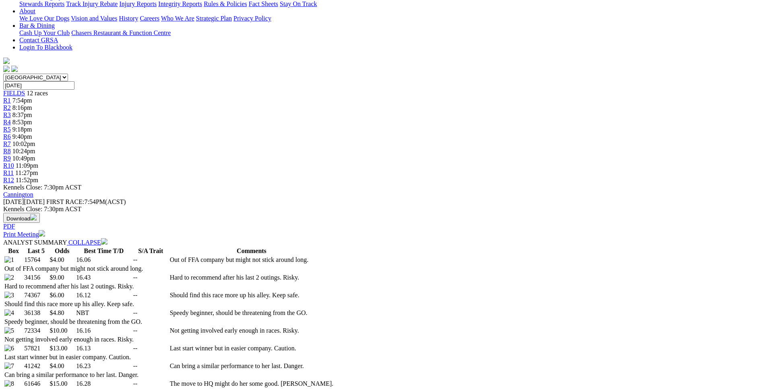
scroll to position [0, 0]
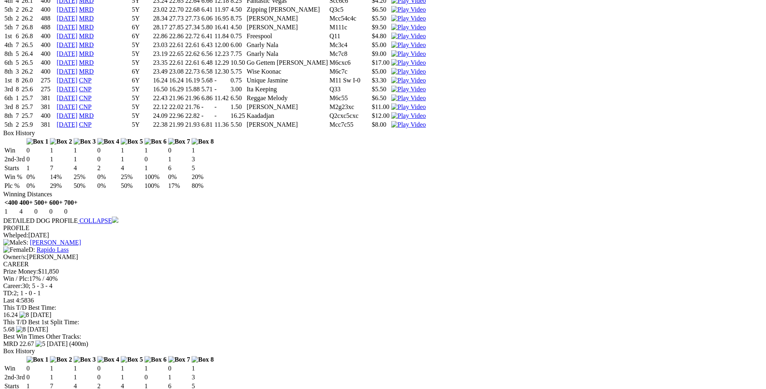
scroll to position [3612, 0]
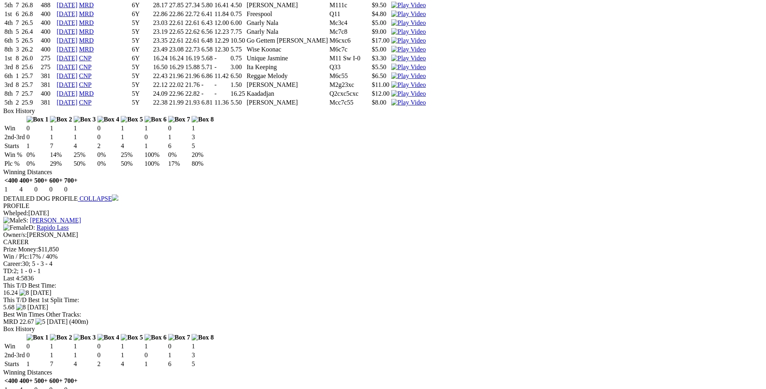
drag, startPoint x: 121, startPoint y: 218, endPoint x: 480, endPoint y: 243, distance: 360.1
copy tbody "5th 6 30.6 297 [DATE] NTM 5Y 17.94 17.42 16.97 - - 7.50 Beer Thanks Mc5cc5 $7.5…"
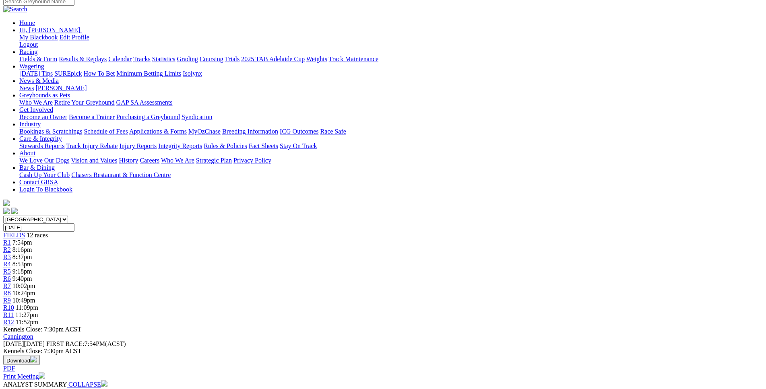
scroll to position [0, 0]
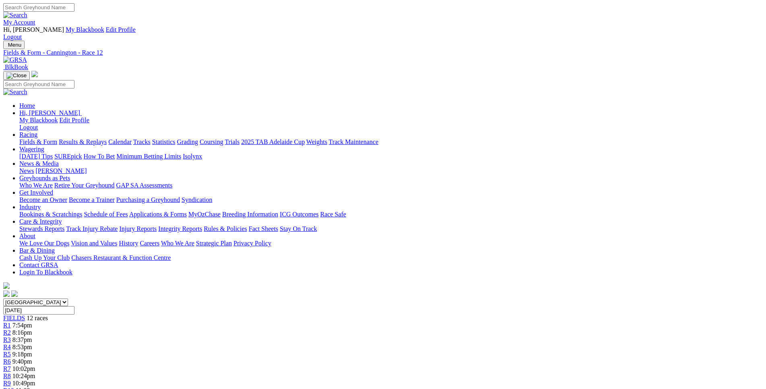
click at [11, 322] on span "R1" at bounding box center [7, 325] width 8 height 7
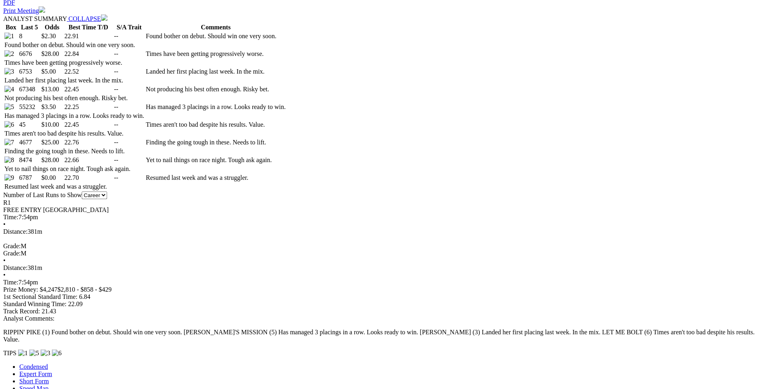
scroll to position [451, 0]
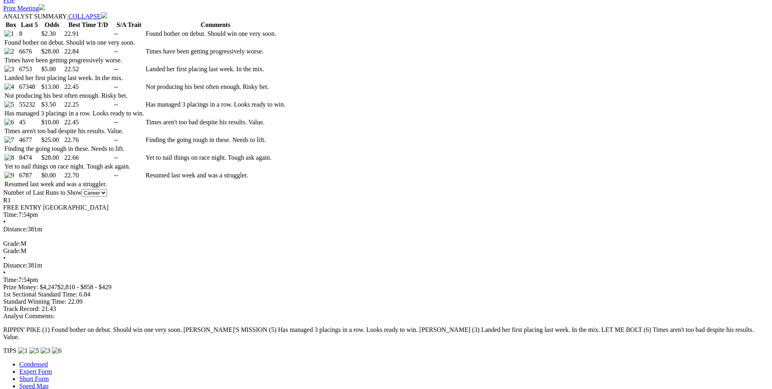
drag, startPoint x: 408, startPoint y: 40, endPoint x: 391, endPoint y: 56, distance: 23.9
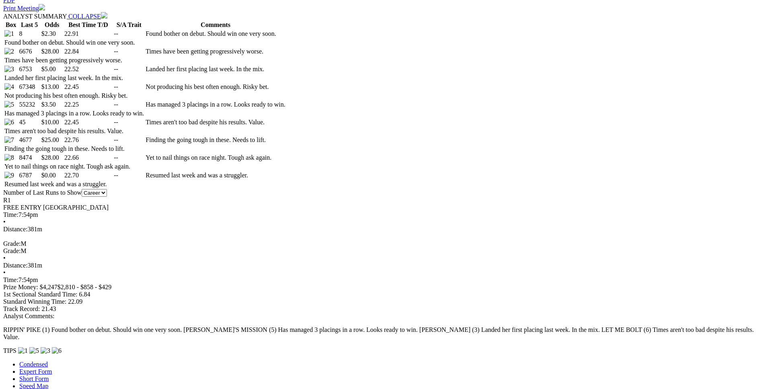
drag, startPoint x: 342, startPoint y: 292, endPoint x: -187, endPoint y: 389, distance: 537.4
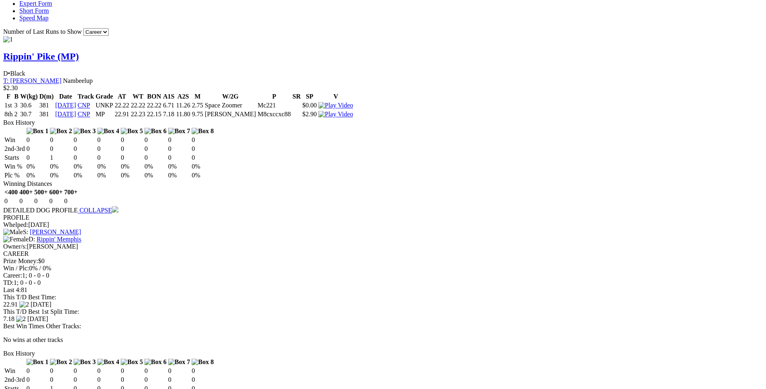
scroll to position [820, 0]
drag, startPoint x: 203, startPoint y: 257, endPoint x: 445, endPoint y: 257, distance: 242.2
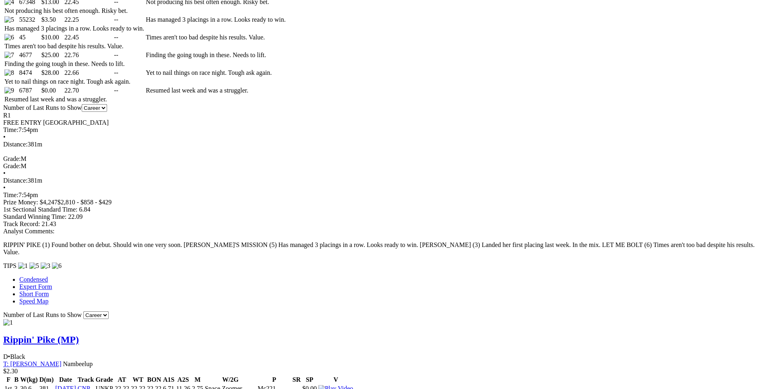
scroll to position [533, 0]
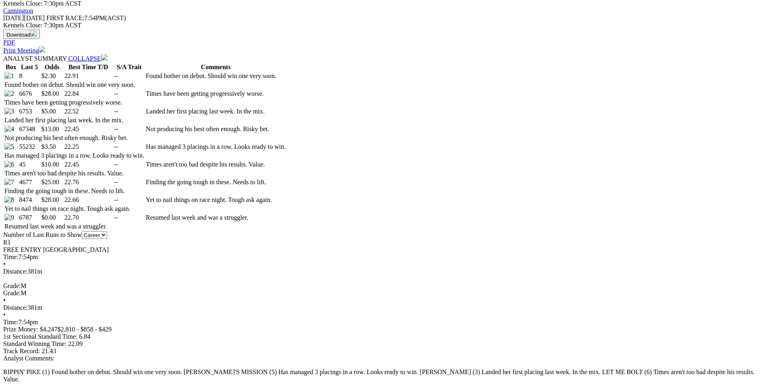
scroll to position [410, 0]
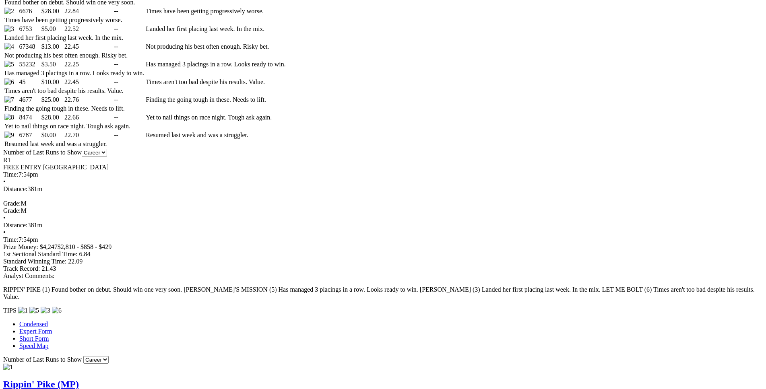
scroll to position [492, 0]
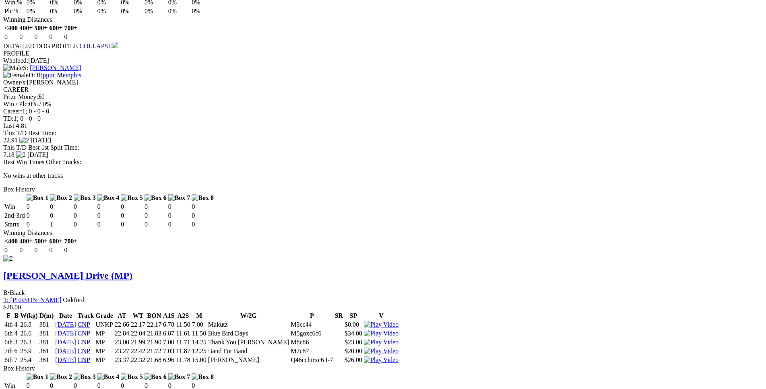
scroll to position [984, 0]
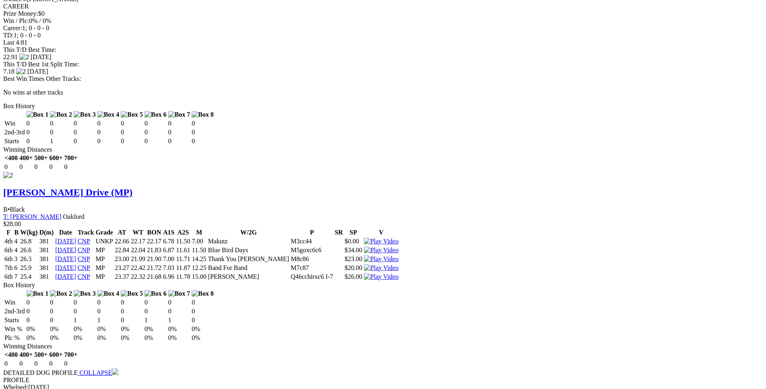
scroll to position [1066, 0]
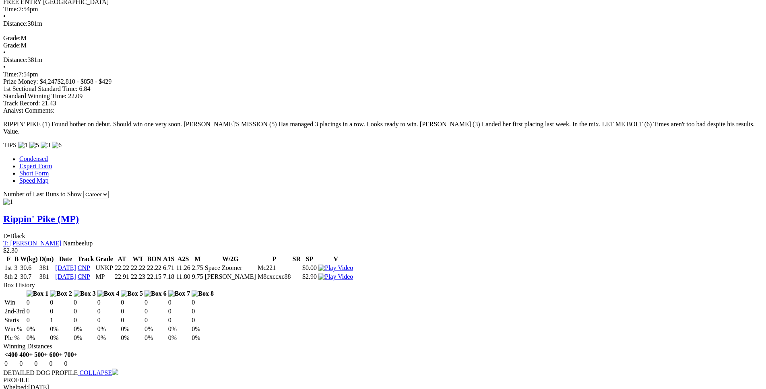
scroll to position [656, 0]
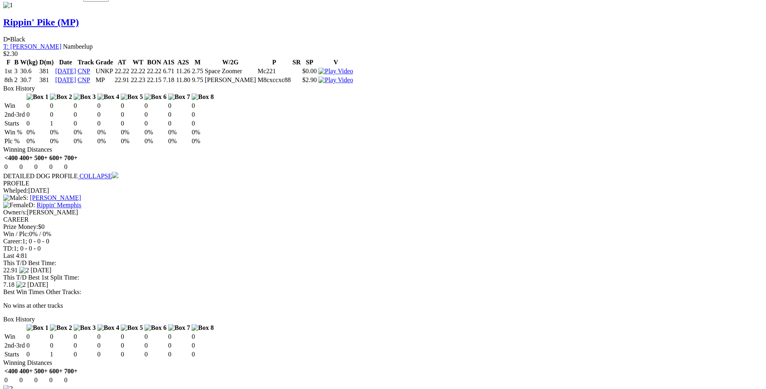
scroll to position [861, 0]
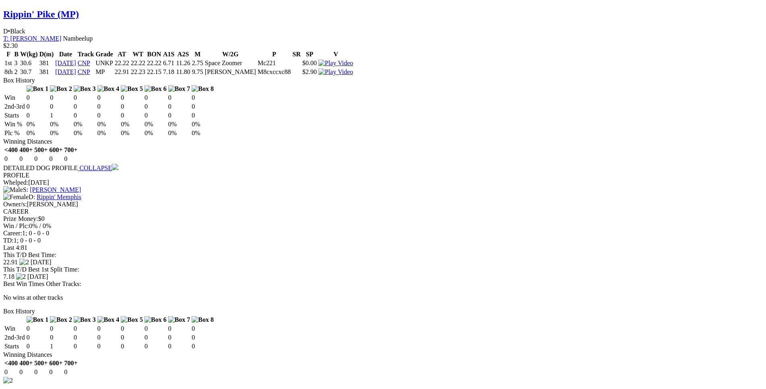
drag, startPoint x: 214, startPoint y: 239, endPoint x: 468, endPoint y: 238, distance: 254.7
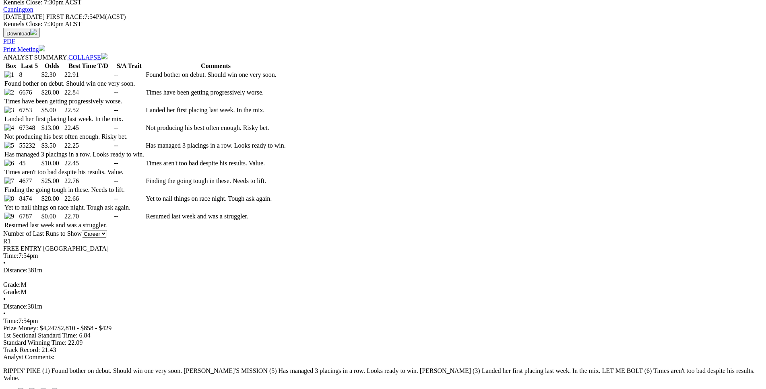
scroll to position [410, 0]
drag, startPoint x: 54, startPoint y: 304, endPoint x: 0, endPoint y: 303, distance: 53.9
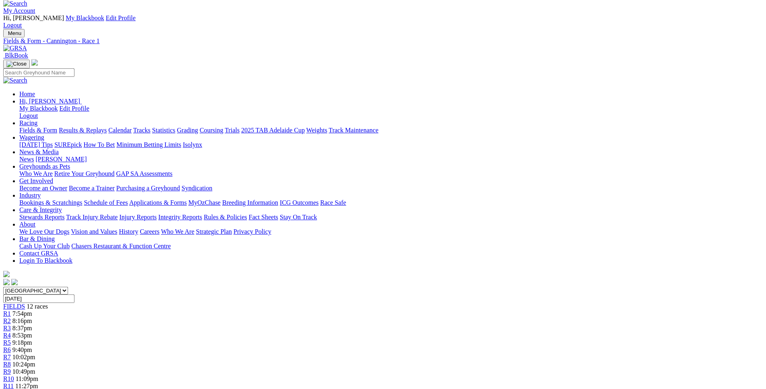
scroll to position [0, 0]
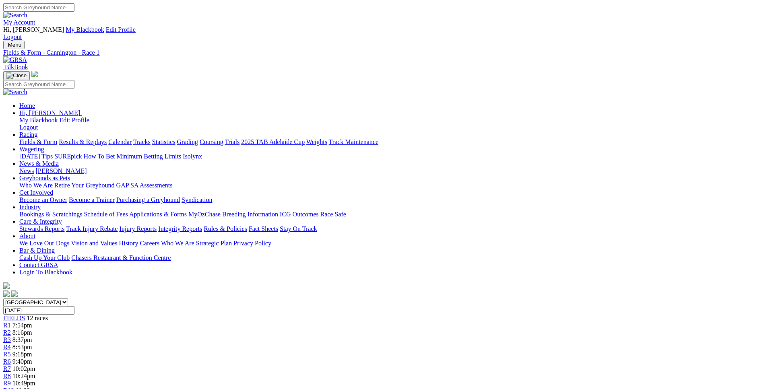
click at [32, 336] on span "8:37pm" at bounding box center [22, 339] width 20 height 7
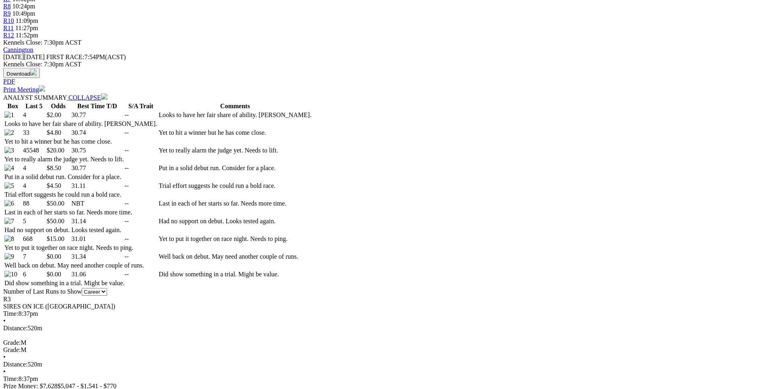
scroll to position [369, 0]
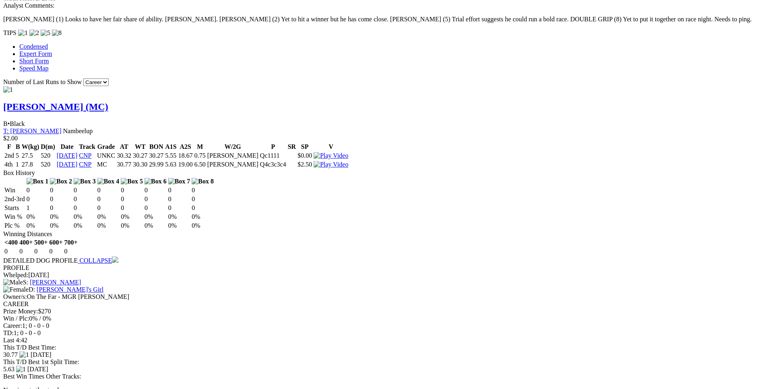
scroll to position [780, 0]
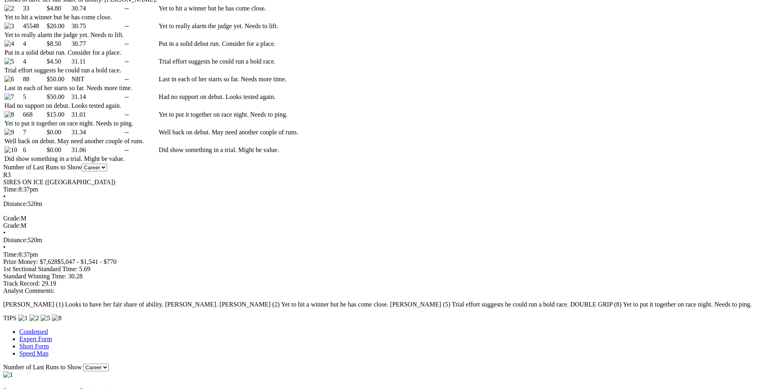
scroll to position [494, 0]
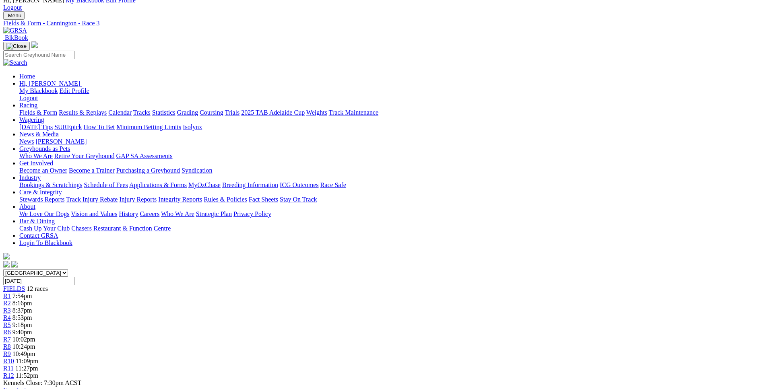
scroll to position [0, 0]
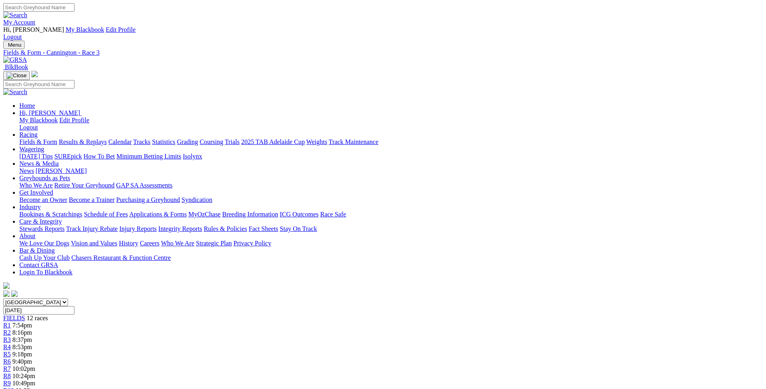
click at [11, 344] on link "R4" at bounding box center [7, 347] width 8 height 7
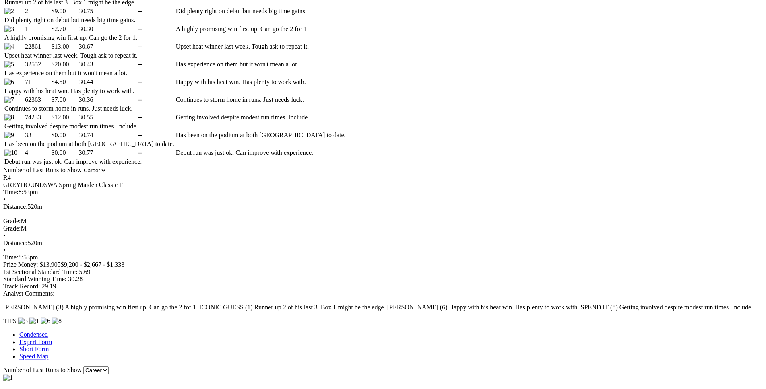
scroll to position [492, 0]
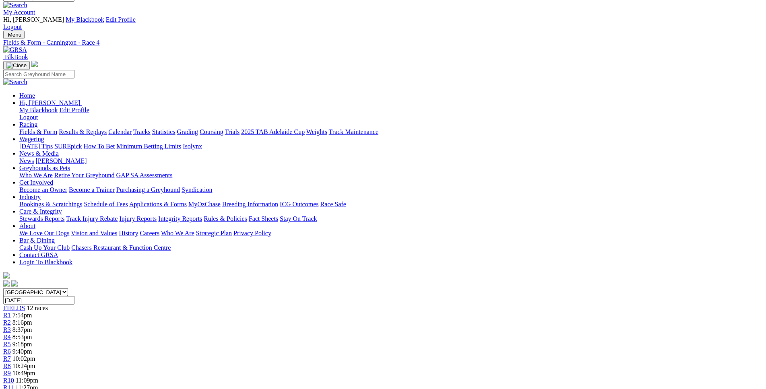
scroll to position [0, 0]
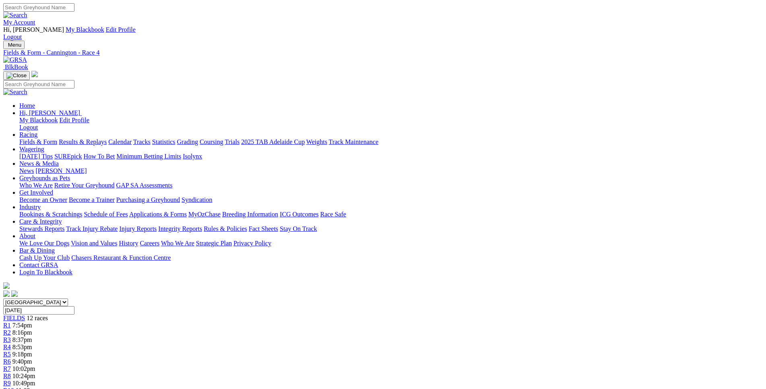
click at [32, 358] on span "9:40pm" at bounding box center [22, 361] width 20 height 7
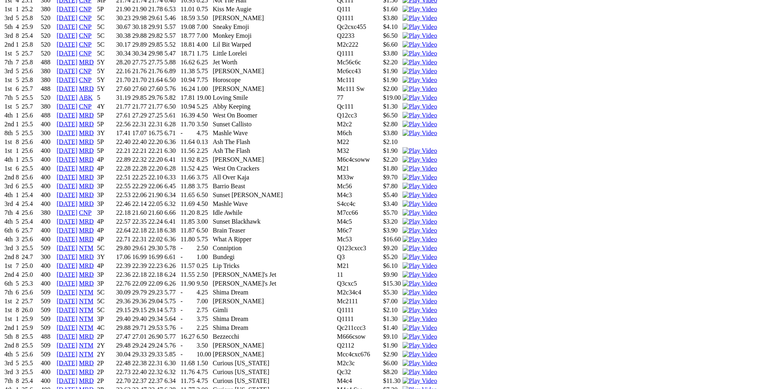
scroll to position [943, 0]
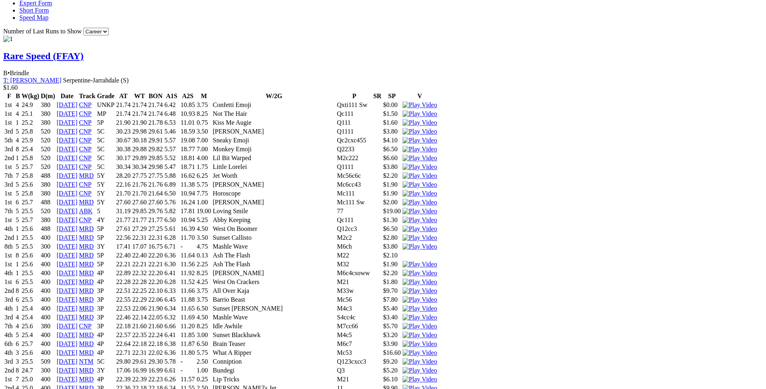
scroll to position [820, 0]
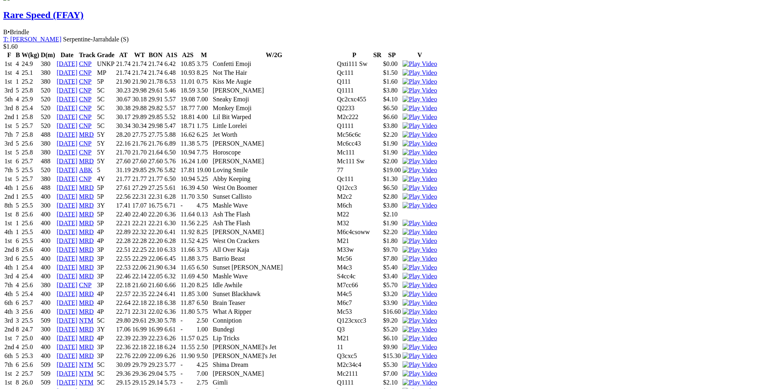
scroll to position [861, 0]
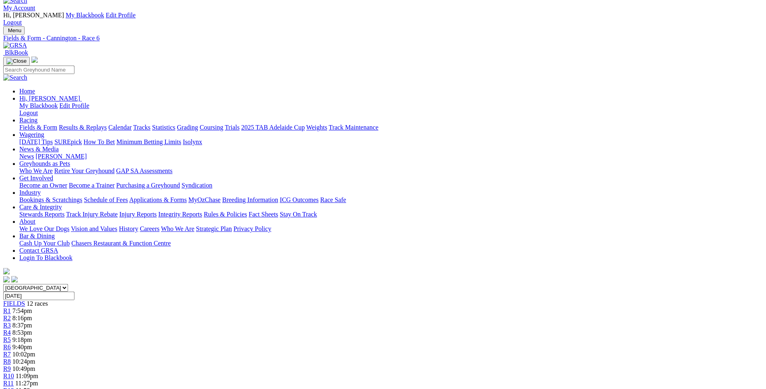
scroll to position [0, 0]
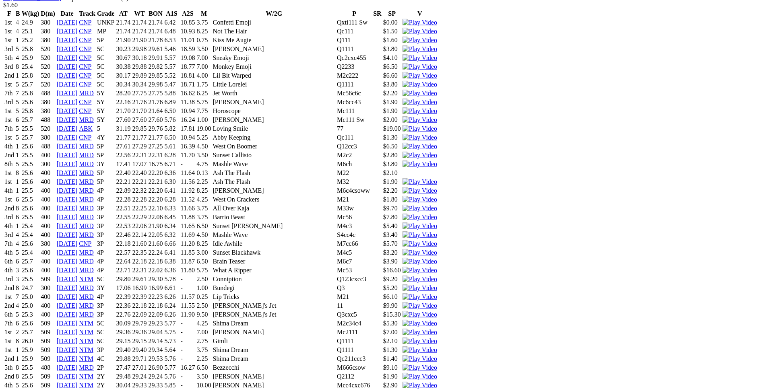
scroll to position [902, 0]
drag, startPoint x: 155, startPoint y: 166, endPoint x: 469, endPoint y: 163, distance: 314.2
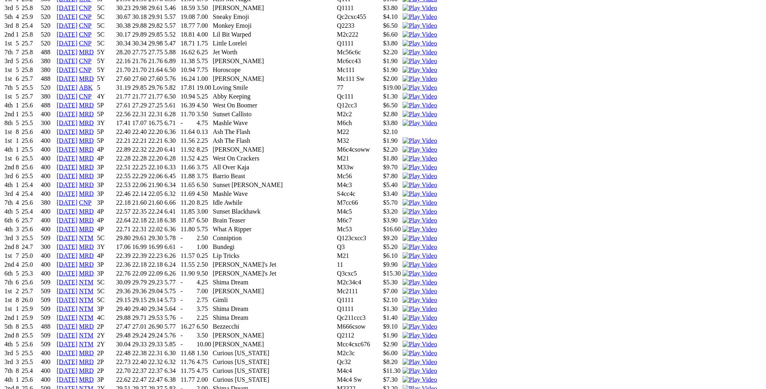
scroll to position [943, 0]
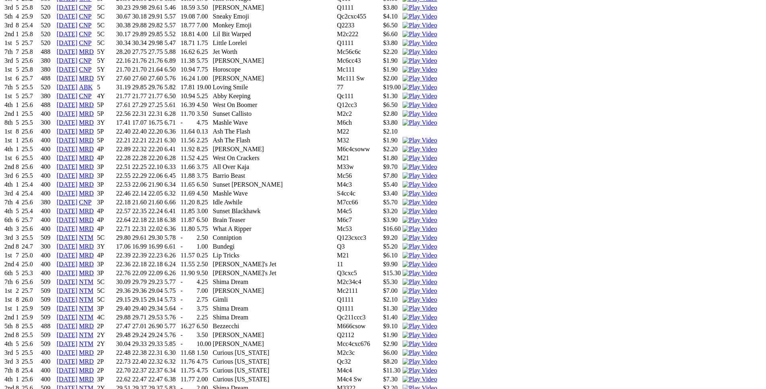
scroll to position [944, 0]
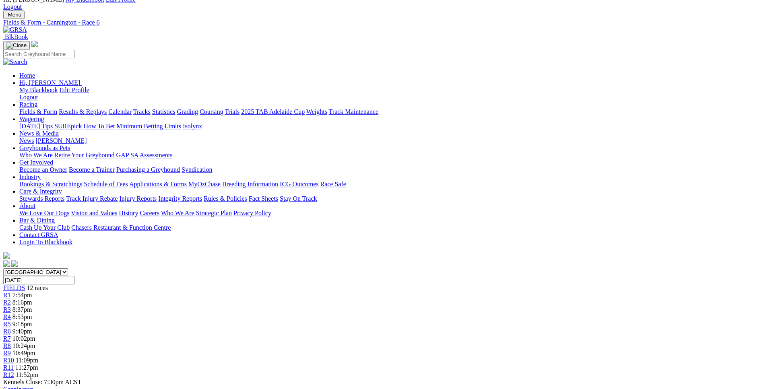
scroll to position [0, 0]
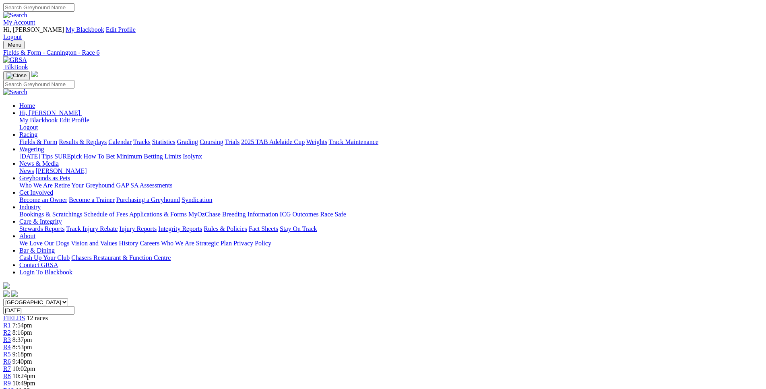
click at [11, 365] on span "R7" at bounding box center [7, 368] width 8 height 7
click at [14, 387] on link "R10" at bounding box center [8, 390] width 11 height 7
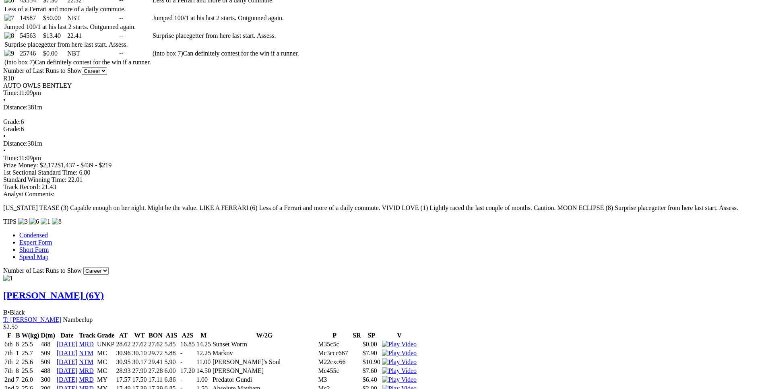
scroll to position [573, 0]
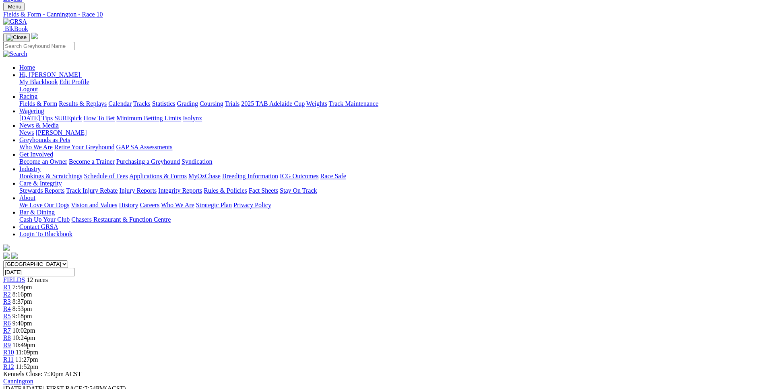
scroll to position [0, 0]
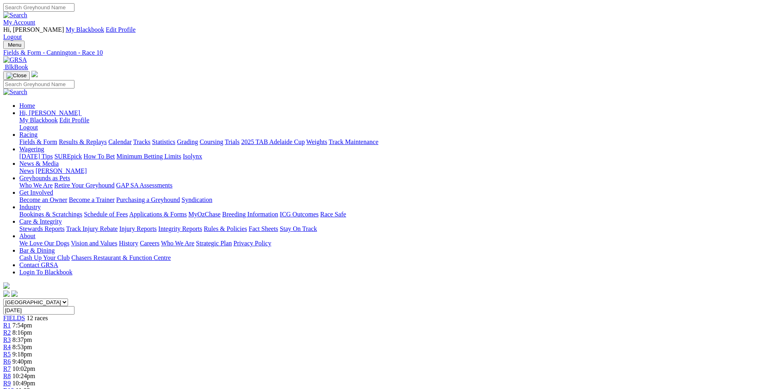
click at [32, 358] on span "9:40pm" at bounding box center [22, 361] width 20 height 7
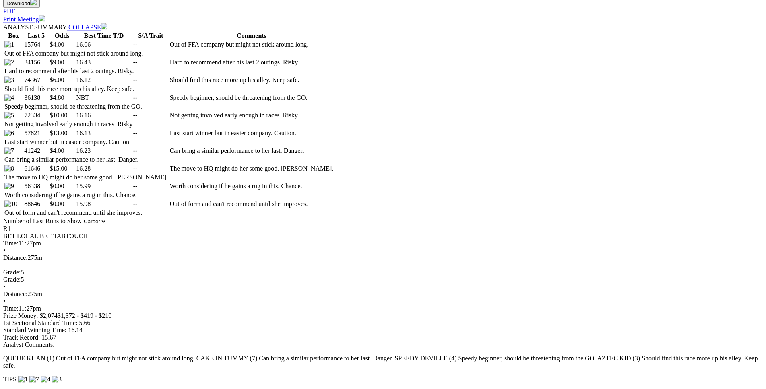
scroll to position [533, 0]
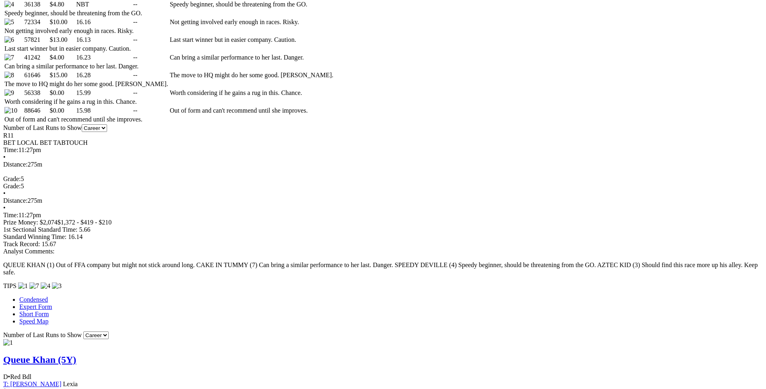
drag, startPoint x: 160, startPoint y: 216, endPoint x: 443, endPoint y: 218, distance: 282.8
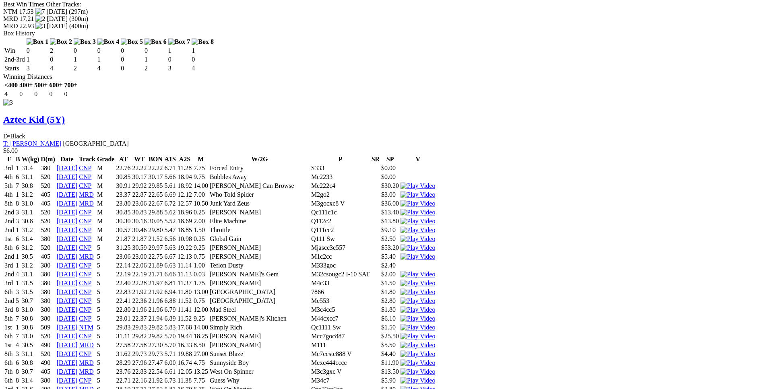
scroll to position [2052, 0]
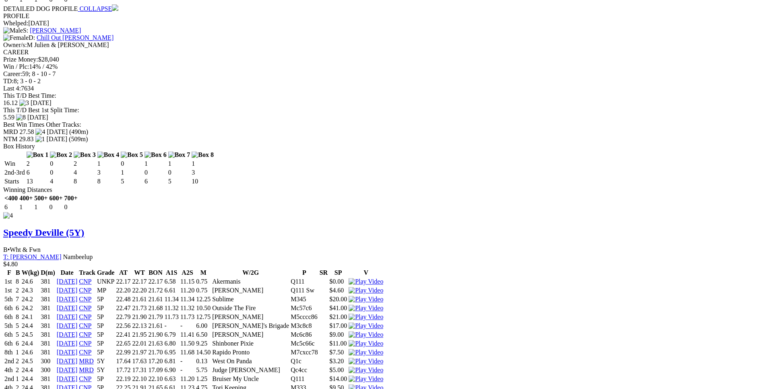
scroll to position [2873, 0]
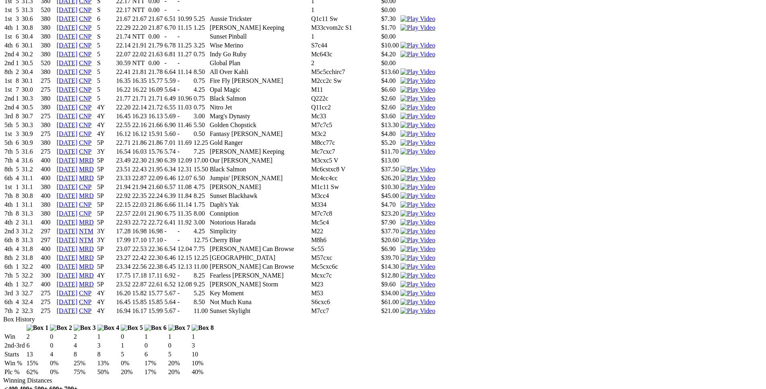
scroll to position [2298, 0]
